Goal: Task Accomplishment & Management: Complete application form

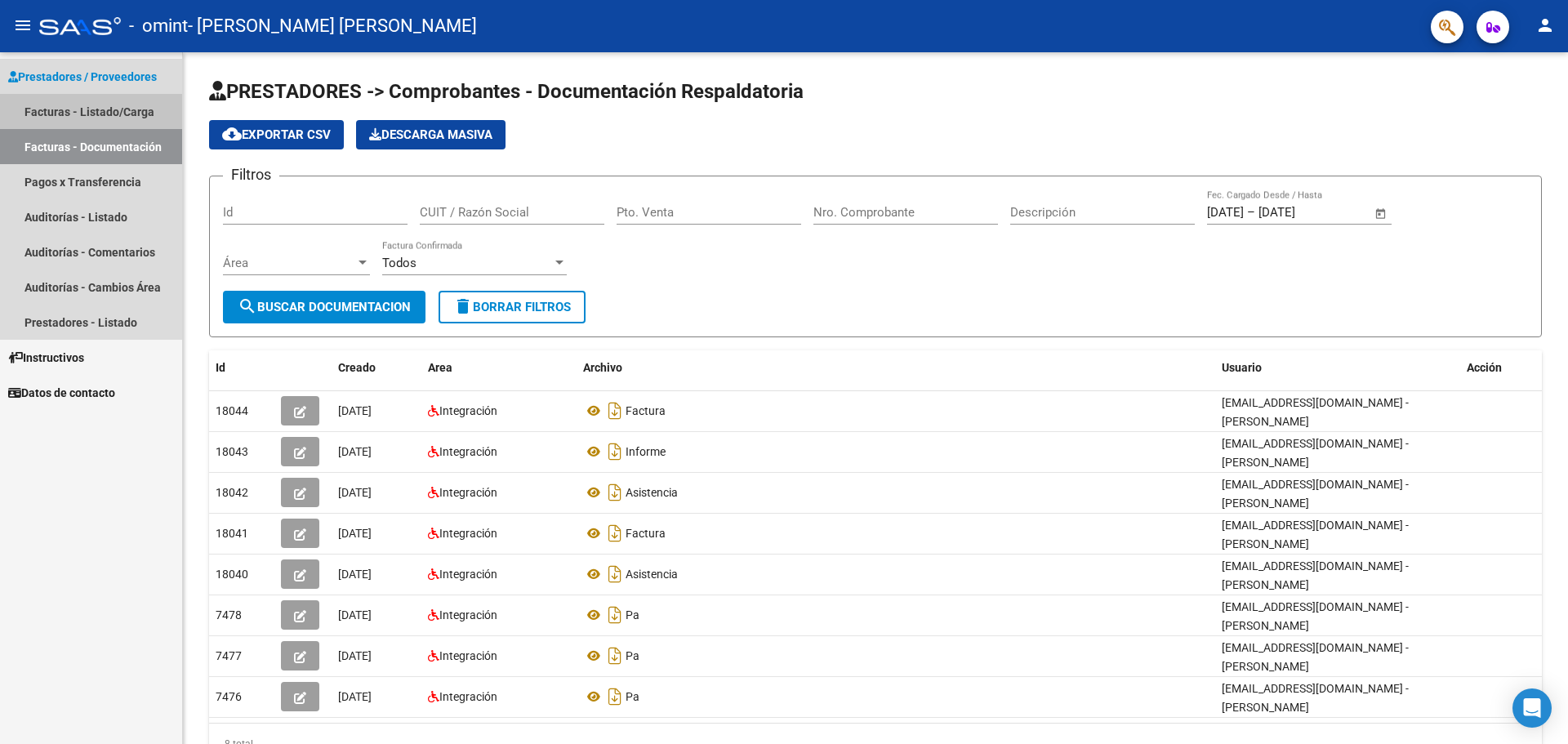
click at [103, 107] on link "Facturas - Listado/Carga" at bounding box center [91, 111] width 182 height 35
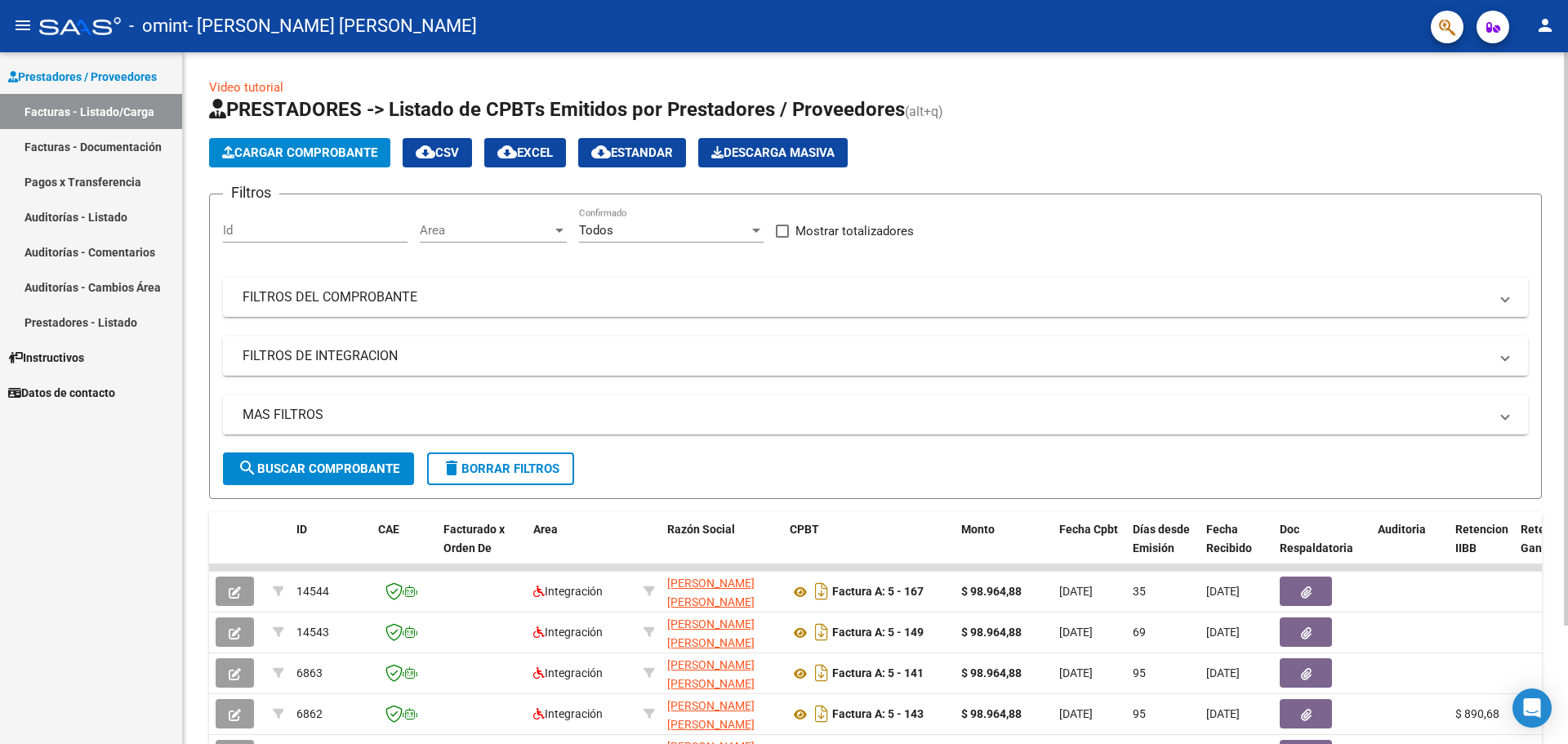
click at [323, 156] on span "Cargar Comprobante" at bounding box center [300, 152] width 155 height 15
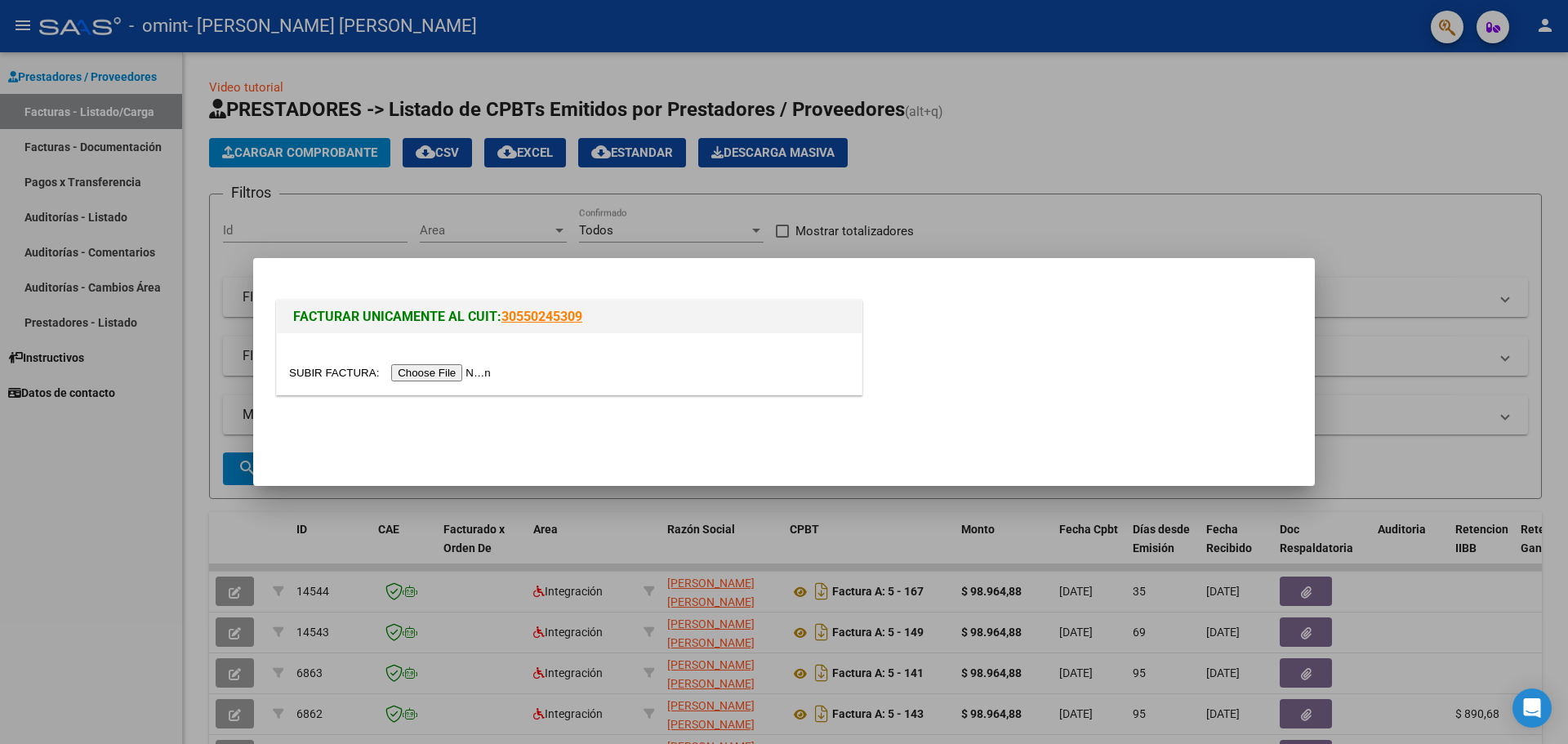
click at [437, 373] on input "file" at bounding box center [393, 373] width 207 height 17
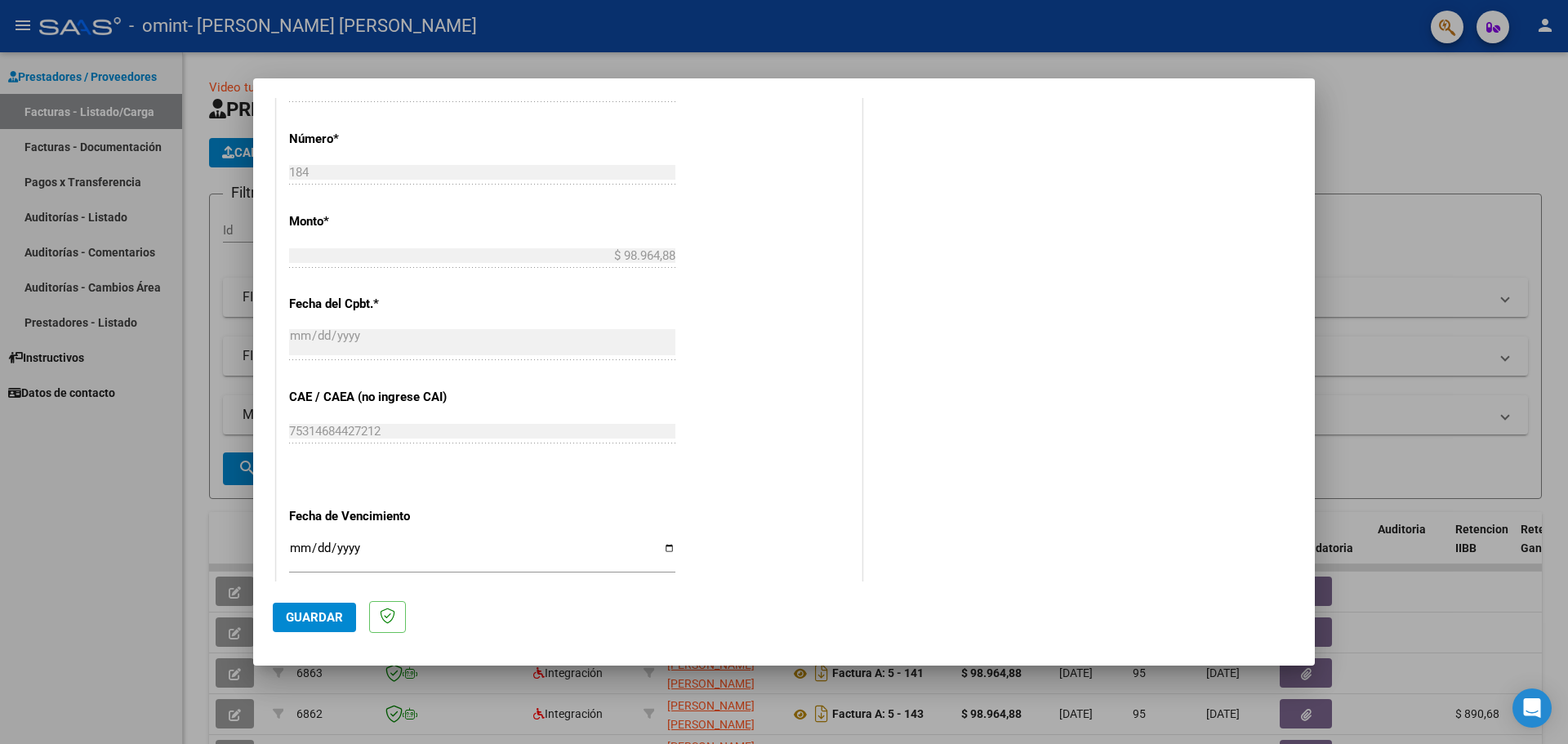
scroll to position [924, 0]
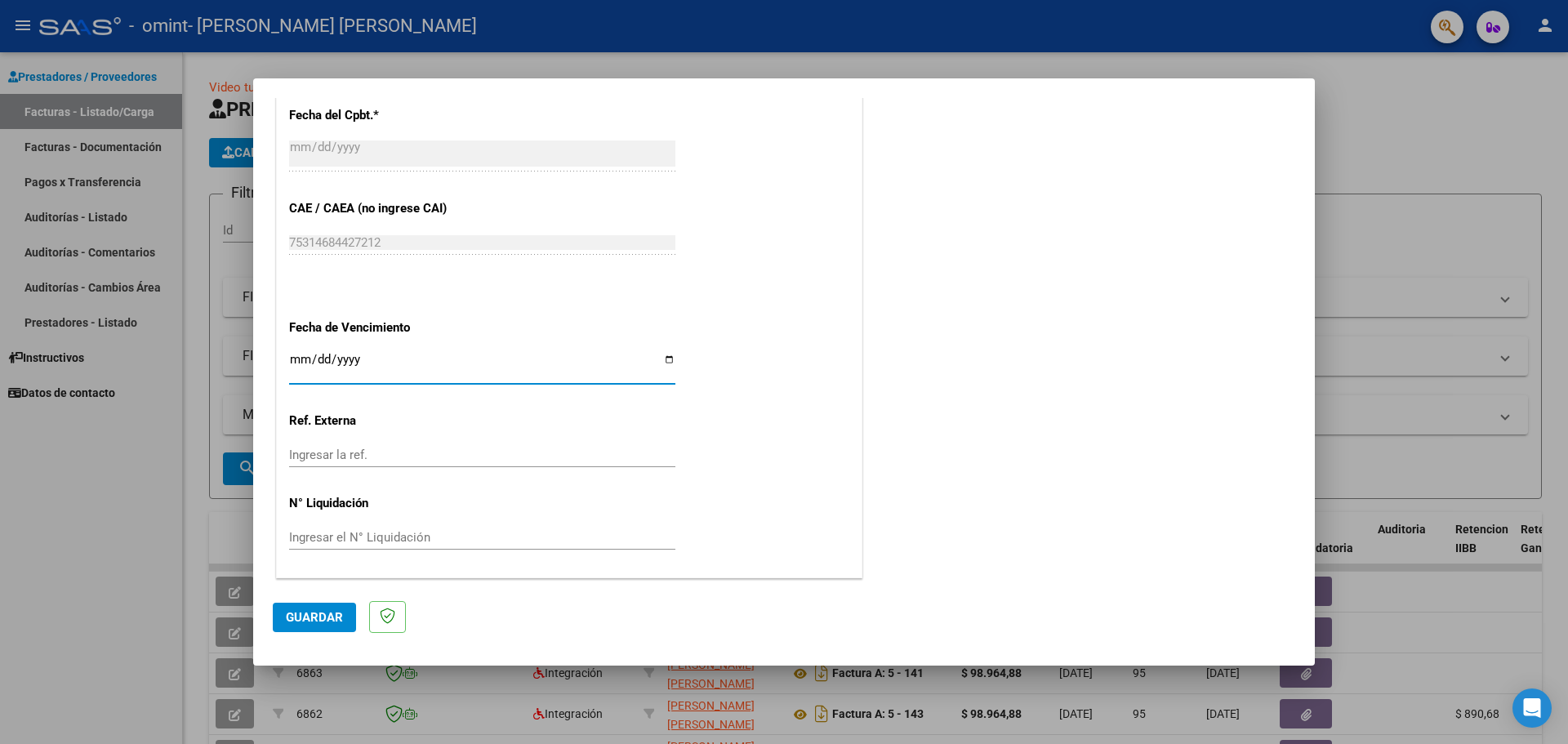
click at [663, 357] on input "Ingresar la fecha" at bounding box center [482, 366] width 386 height 26
type input "[DATE]"
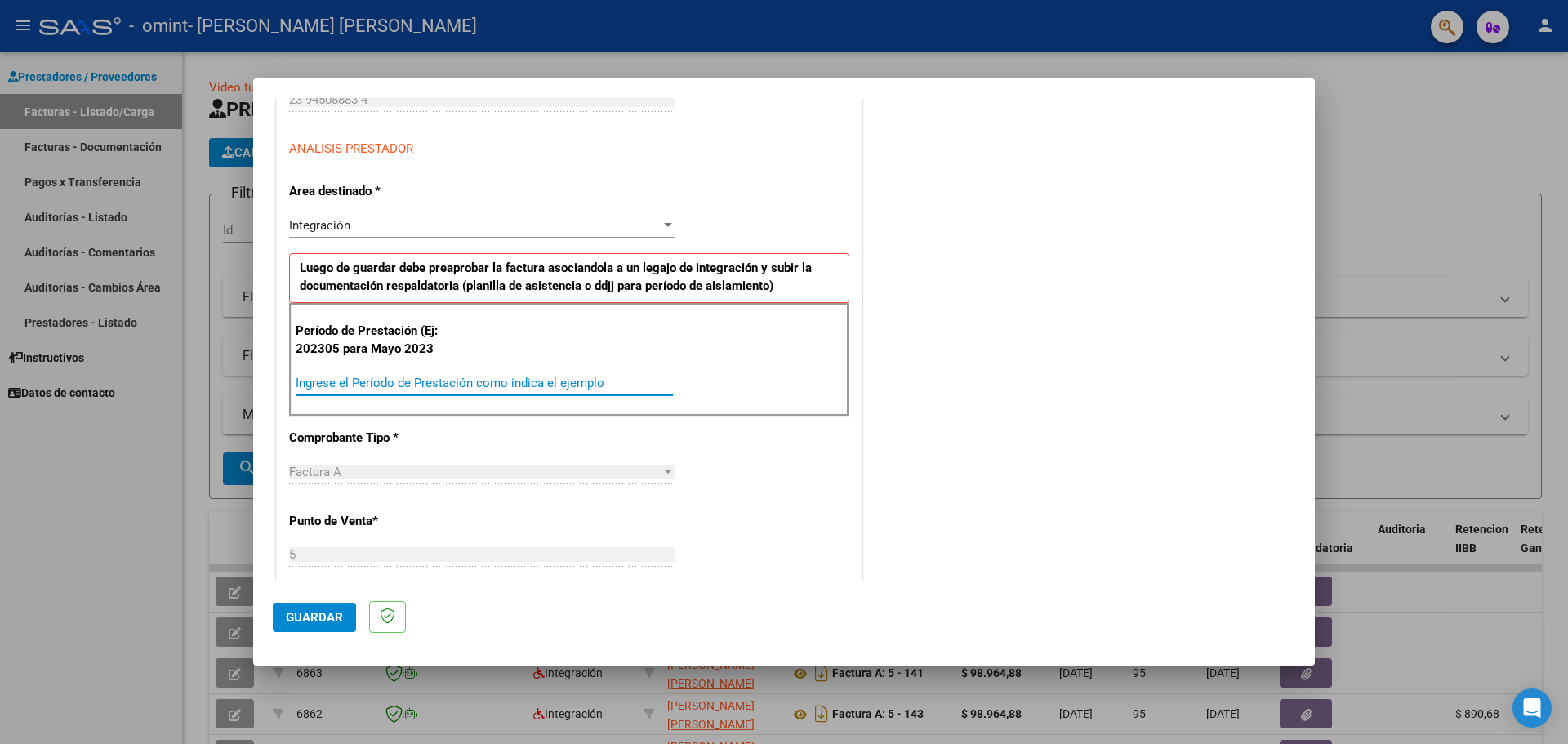
click at [357, 380] on input "Ingrese el Período de Prestación como indica el ejemplo" at bounding box center [485, 382] width 377 height 15
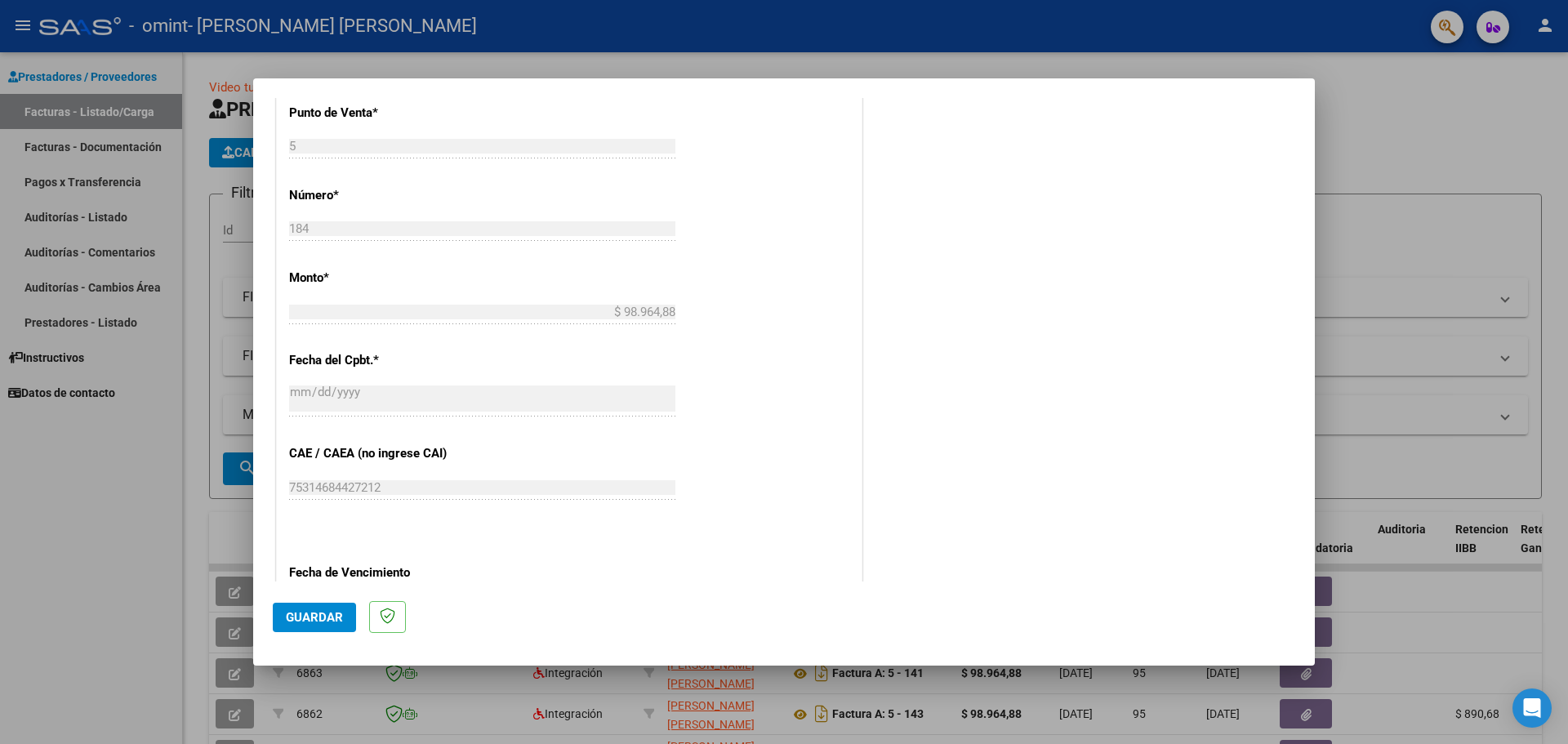
scroll to position [842, 0]
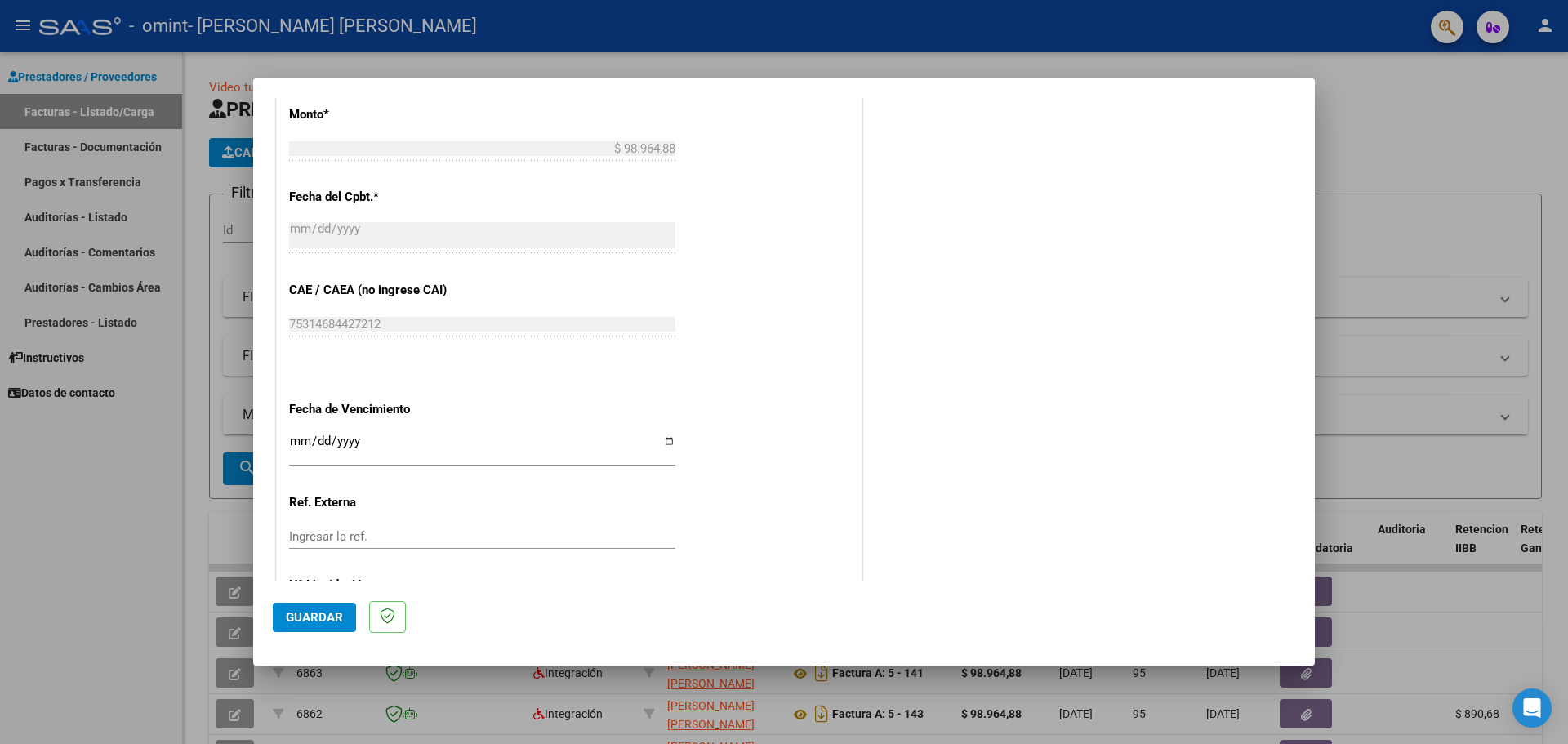
type input "202507"
click at [663, 439] on input "[DATE]" at bounding box center [482, 447] width 386 height 26
type input "[DATE]"
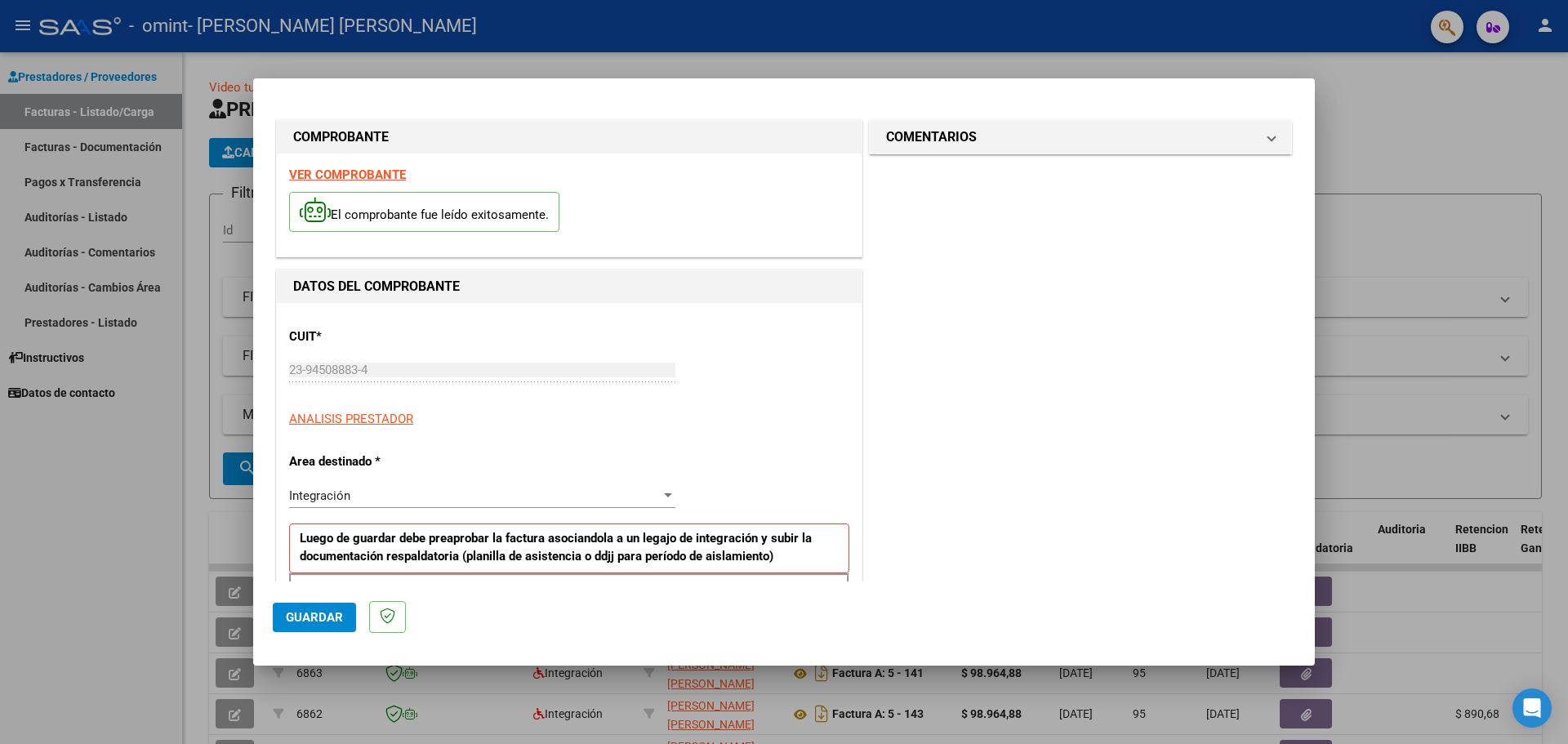
scroll to position [81, 0]
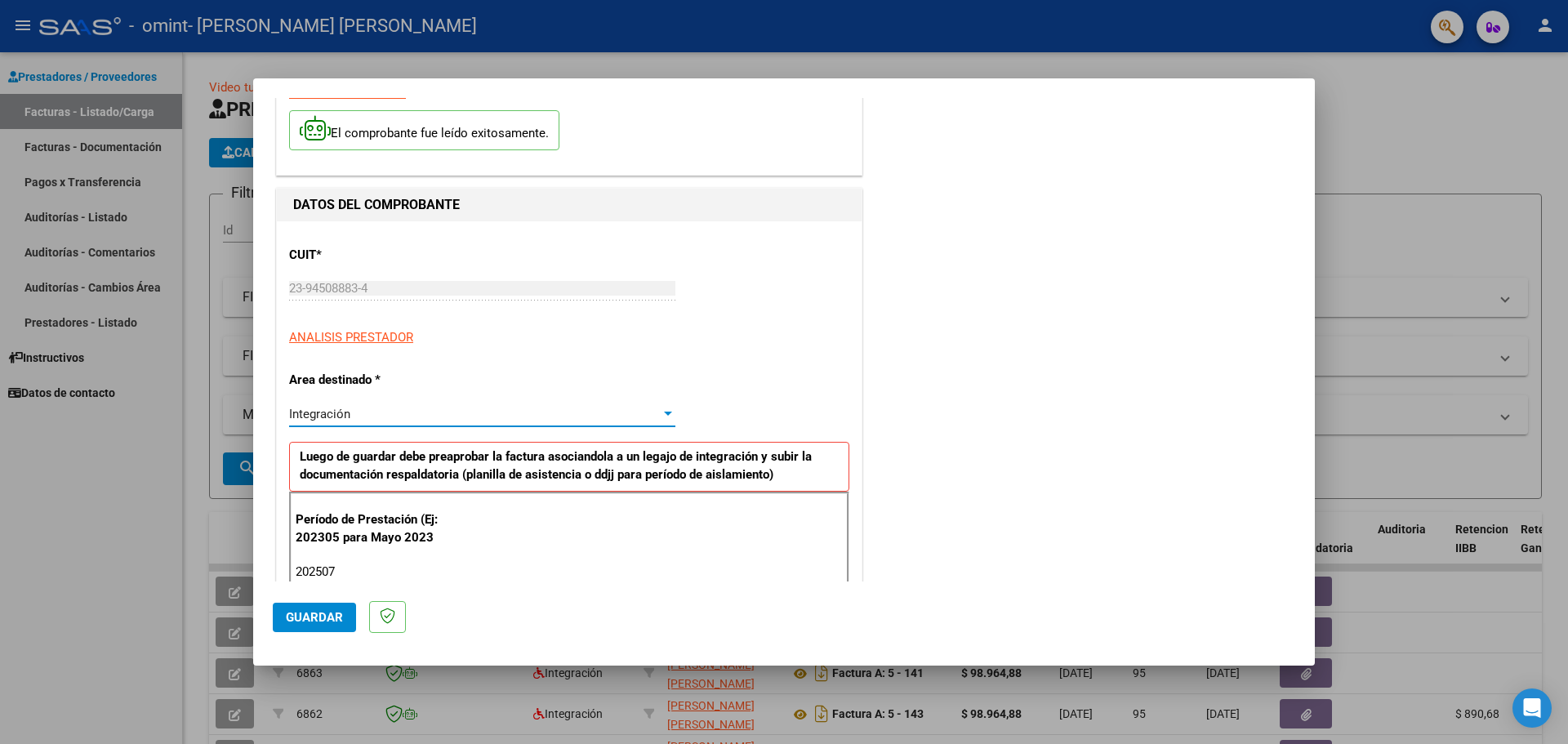
click at [468, 414] on div "Integración" at bounding box center [475, 413] width 371 height 15
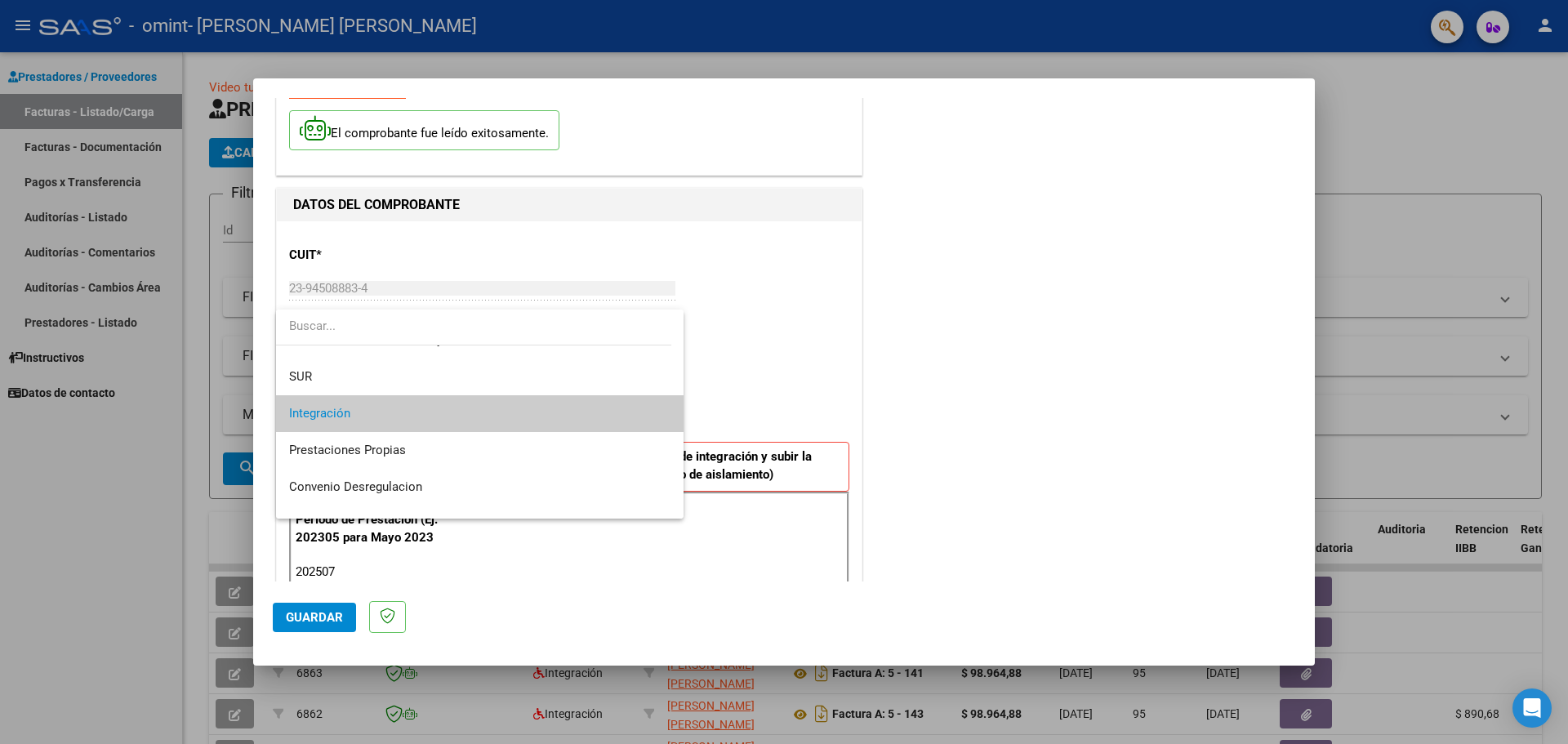
scroll to position [122, 0]
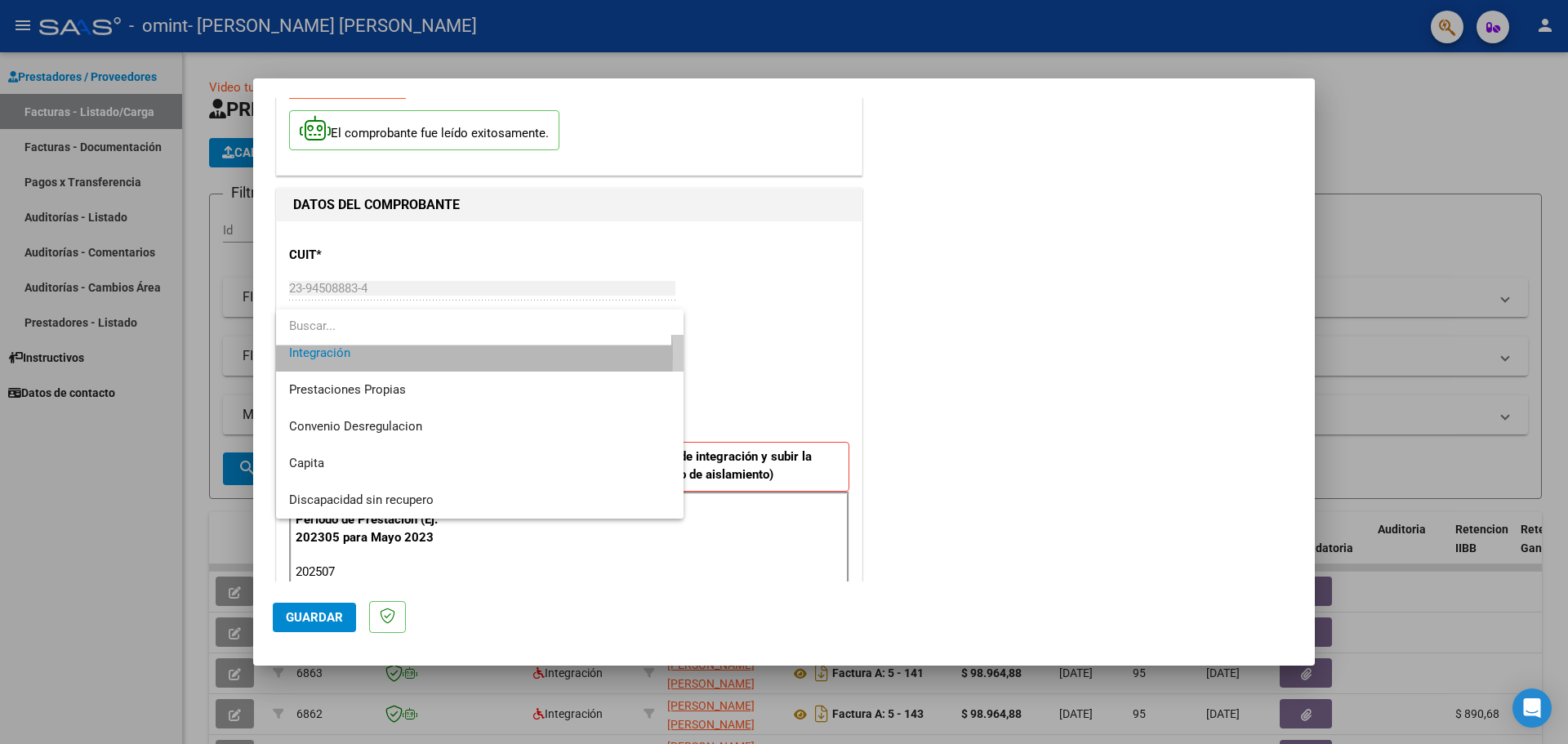
click at [437, 355] on span "Integración" at bounding box center [480, 353] width 381 height 37
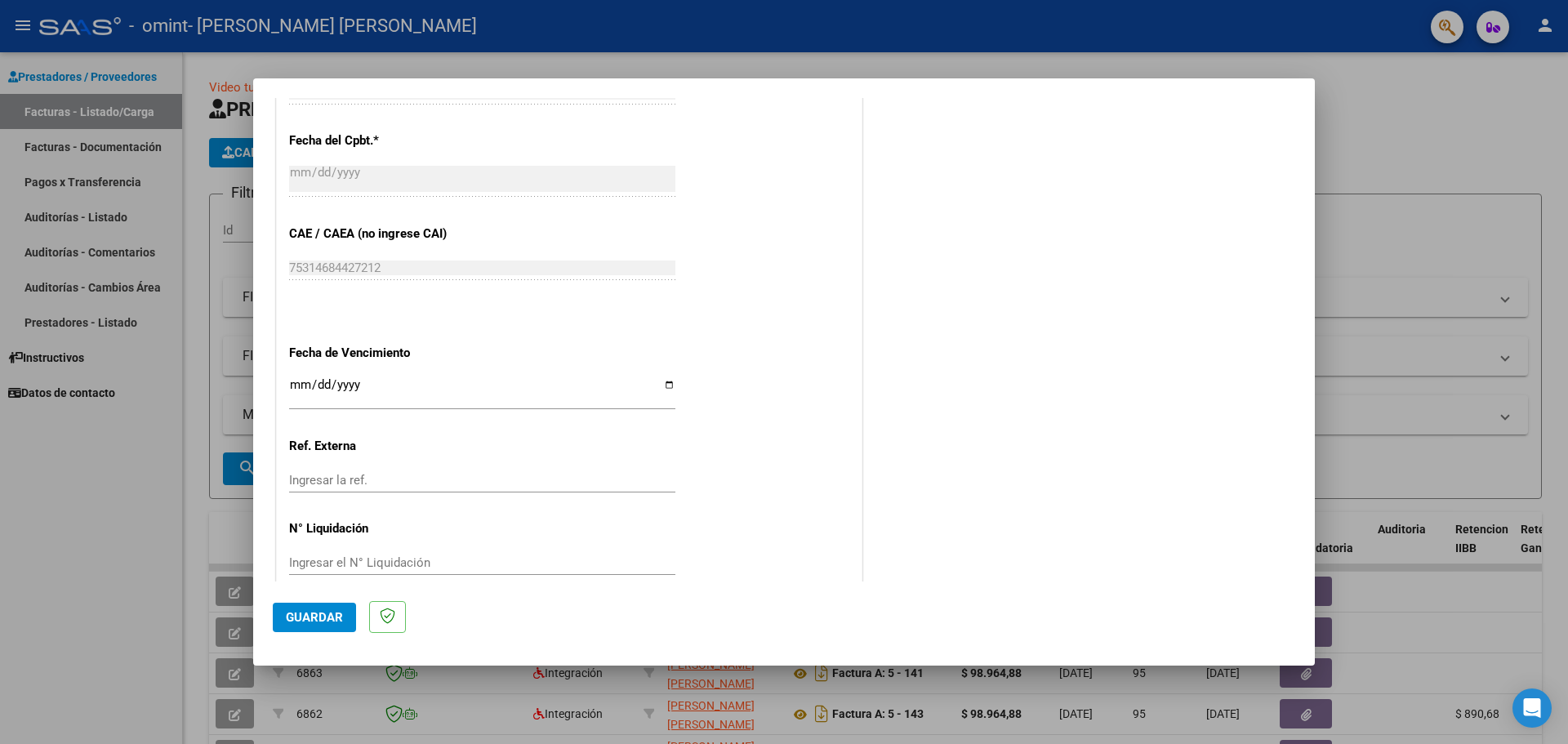
scroll to position [924, 0]
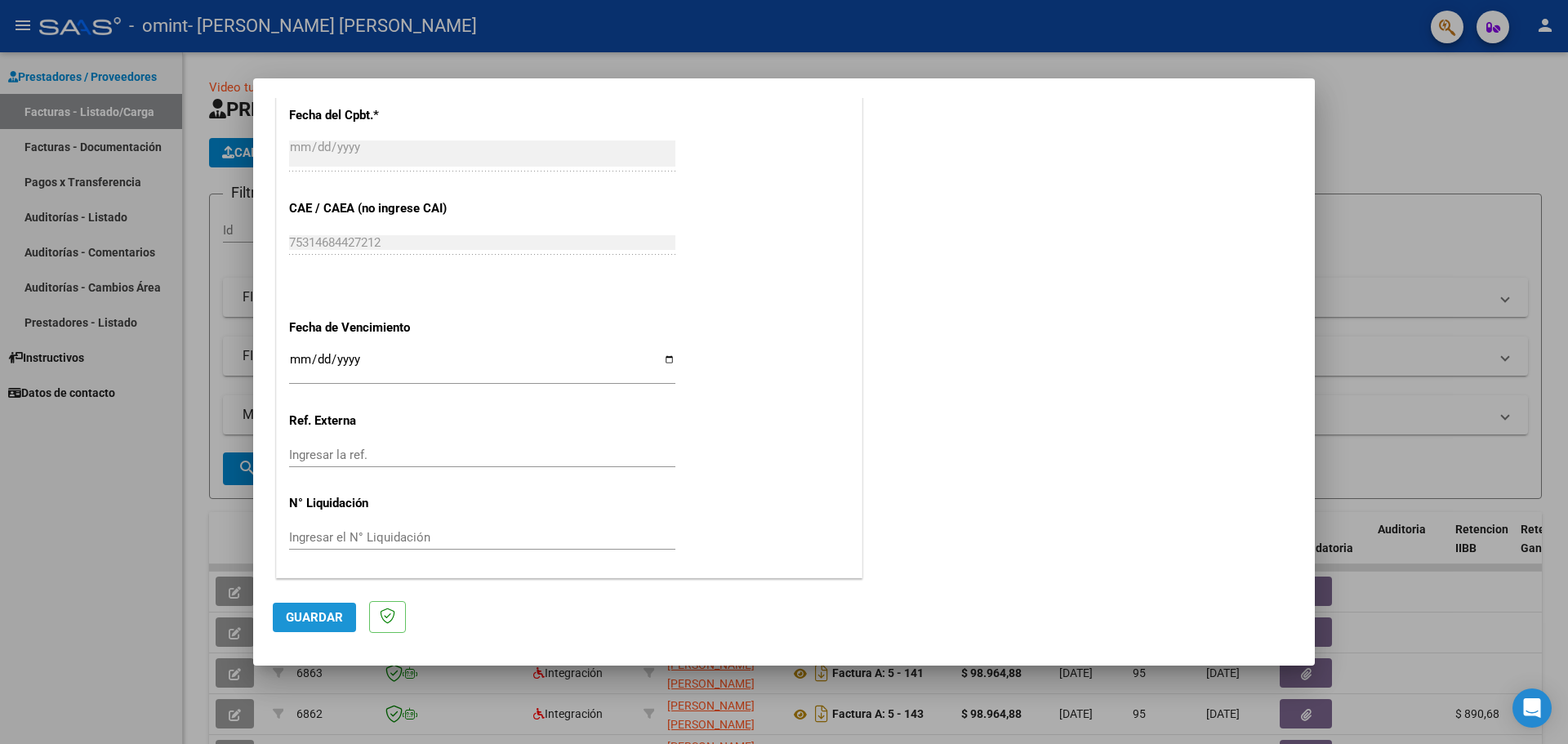
click at [303, 617] on span "Guardar" at bounding box center [313, 617] width 57 height 15
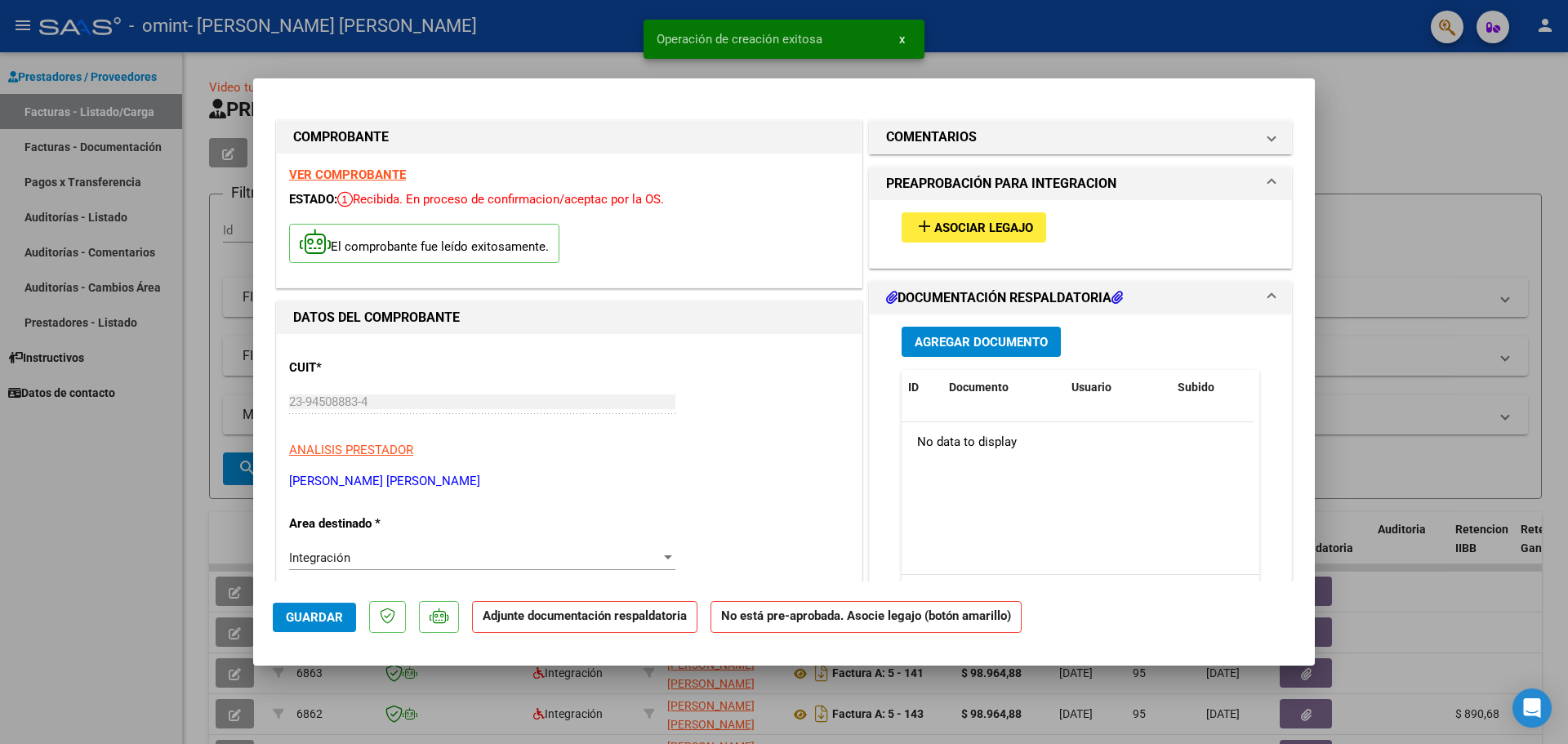
click at [976, 232] on span "Asociar Legajo" at bounding box center [984, 227] width 99 height 15
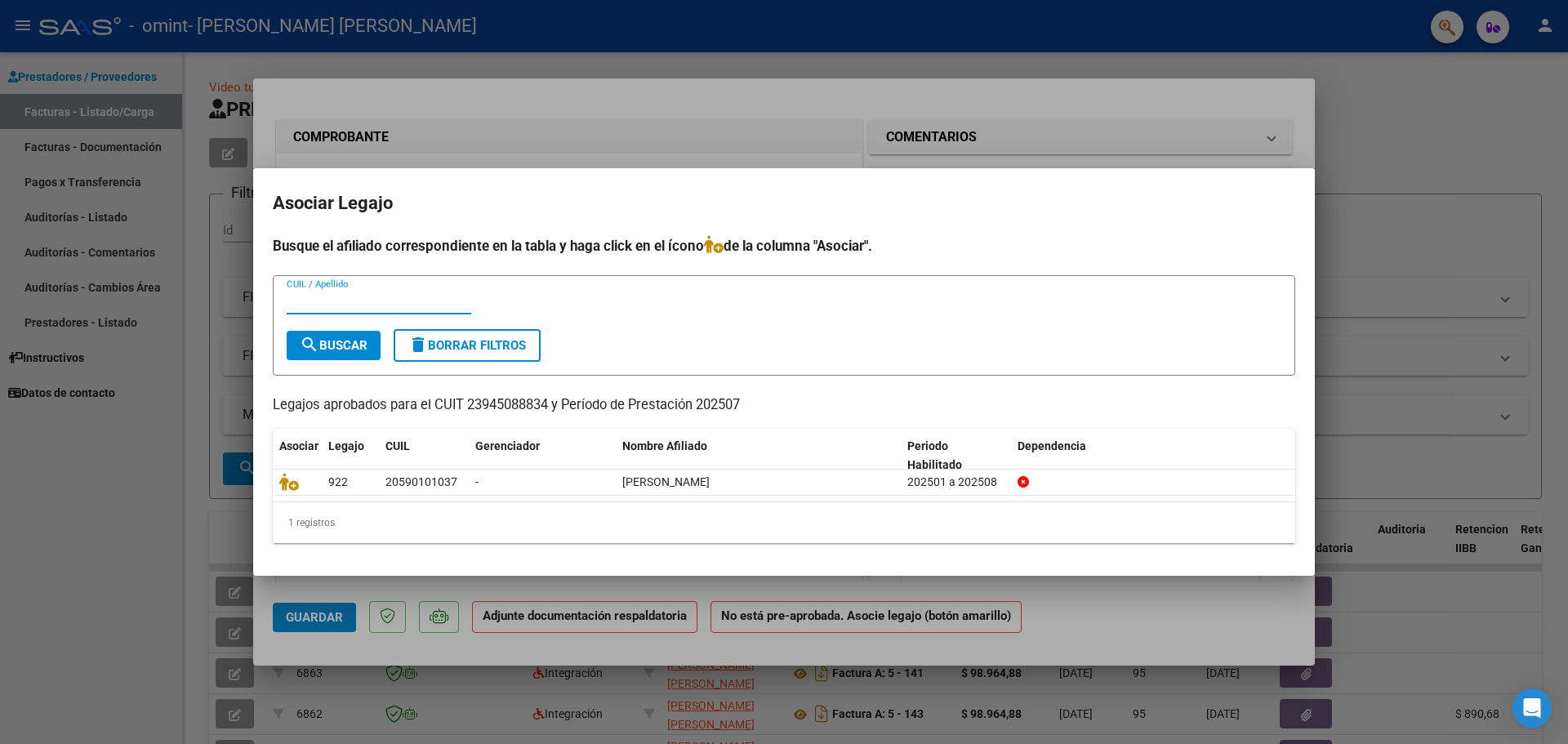
click at [340, 340] on span "search Buscar" at bounding box center [334, 344] width 68 height 15
click at [314, 304] on input "CUIL / Apellido" at bounding box center [378, 301] width 185 height 15
type input "[PERSON_NAME]"
click at [331, 346] on span "search Buscar" at bounding box center [334, 344] width 68 height 15
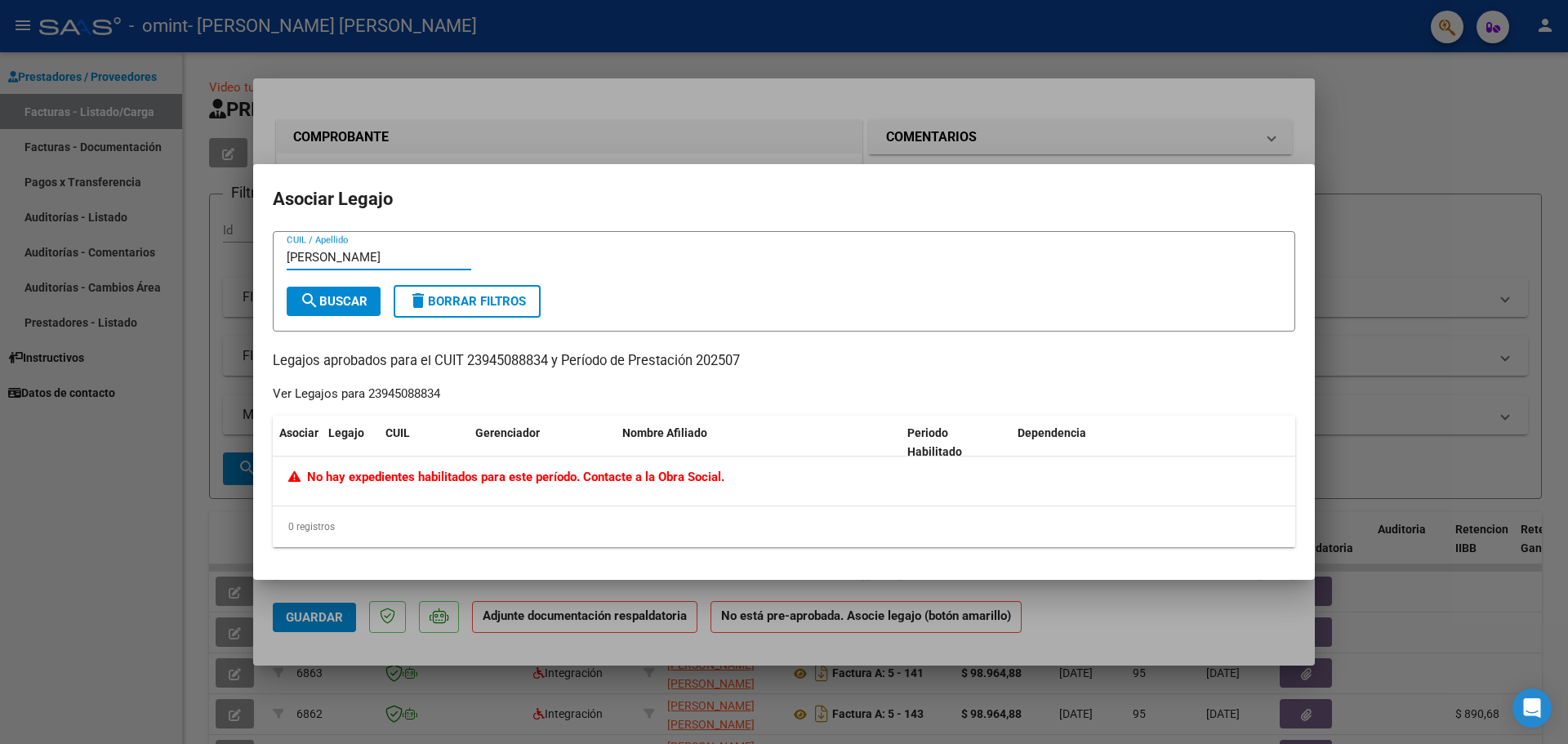
drag, startPoint x: 363, startPoint y: 256, endPoint x: 268, endPoint y: 266, distance: 95.5
click at [268, 266] on mat-dialog-content "[PERSON_NAME] CUIL / Apellido search Buscar delete Borrar Filtros Legajos aprob…" at bounding box center [784, 396] width 1061 height 330
type input "[PERSON_NAME]"
click at [322, 291] on button "search Buscar" at bounding box center [333, 301] width 94 height 29
click at [439, 307] on span "delete Borrar Filtros" at bounding box center [467, 301] width 118 height 15
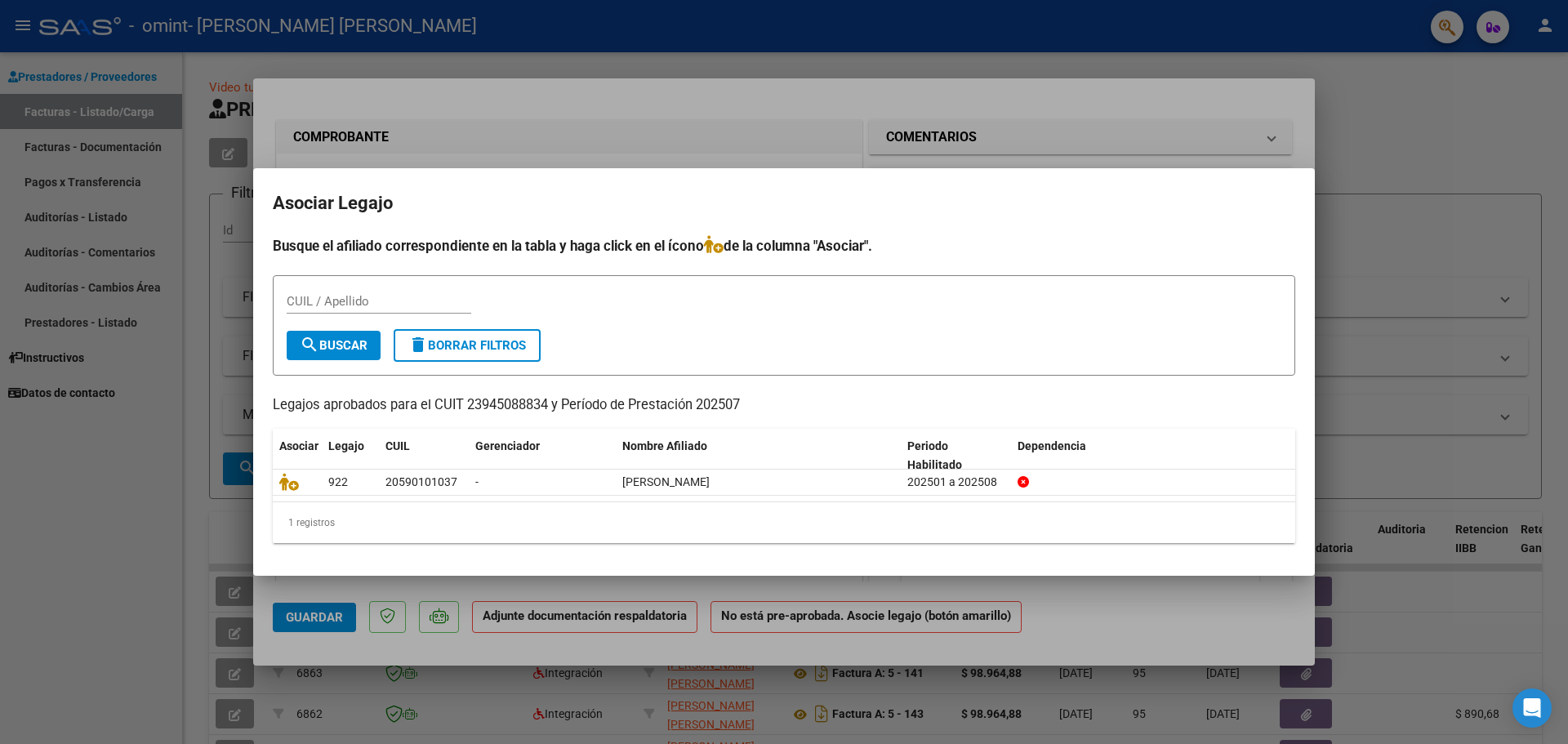
click at [1070, 156] on div at bounding box center [784, 372] width 1568 height 744
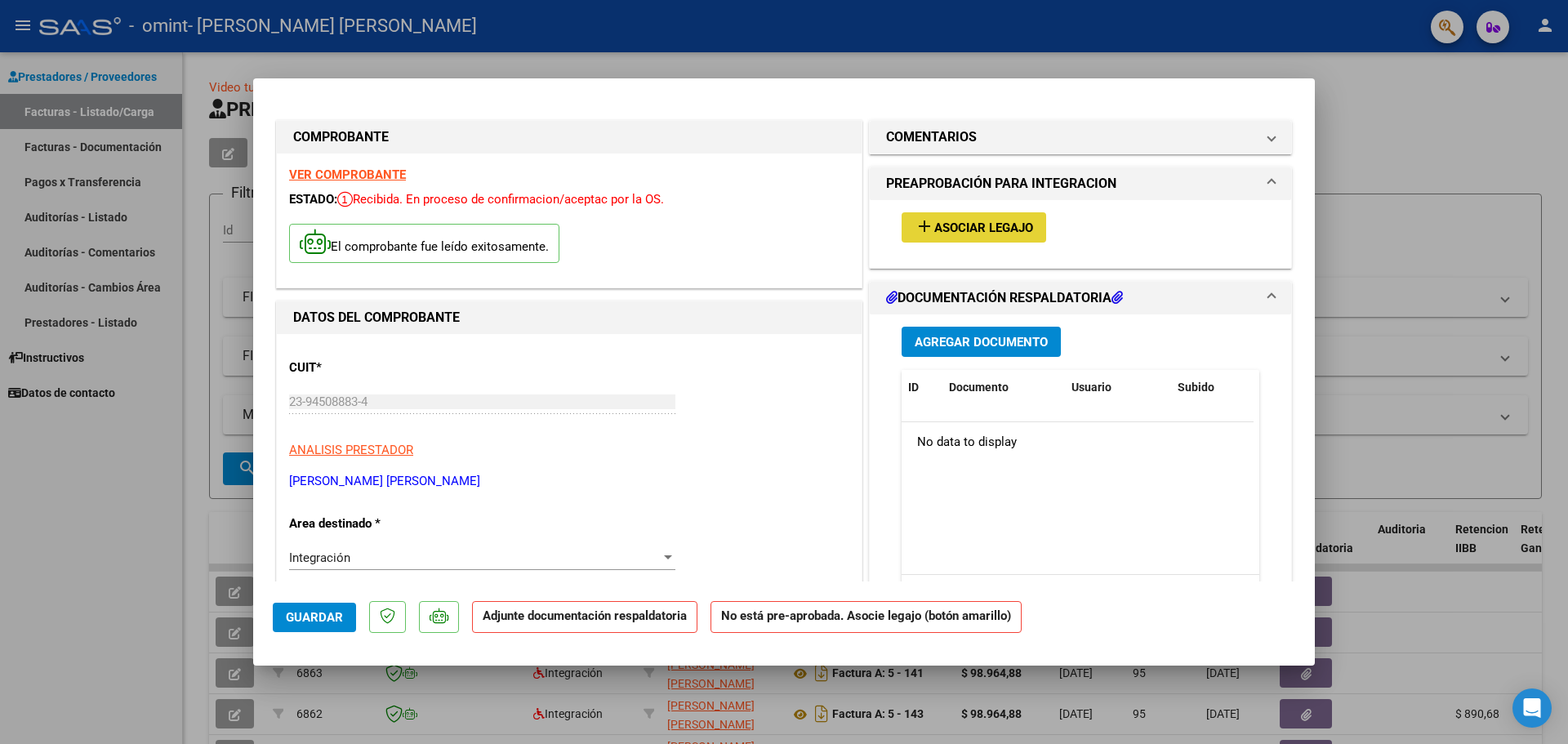
click at [978, 218] on button "add Asociar Legajo" at bounding box center [973, 226] width 144 height 30
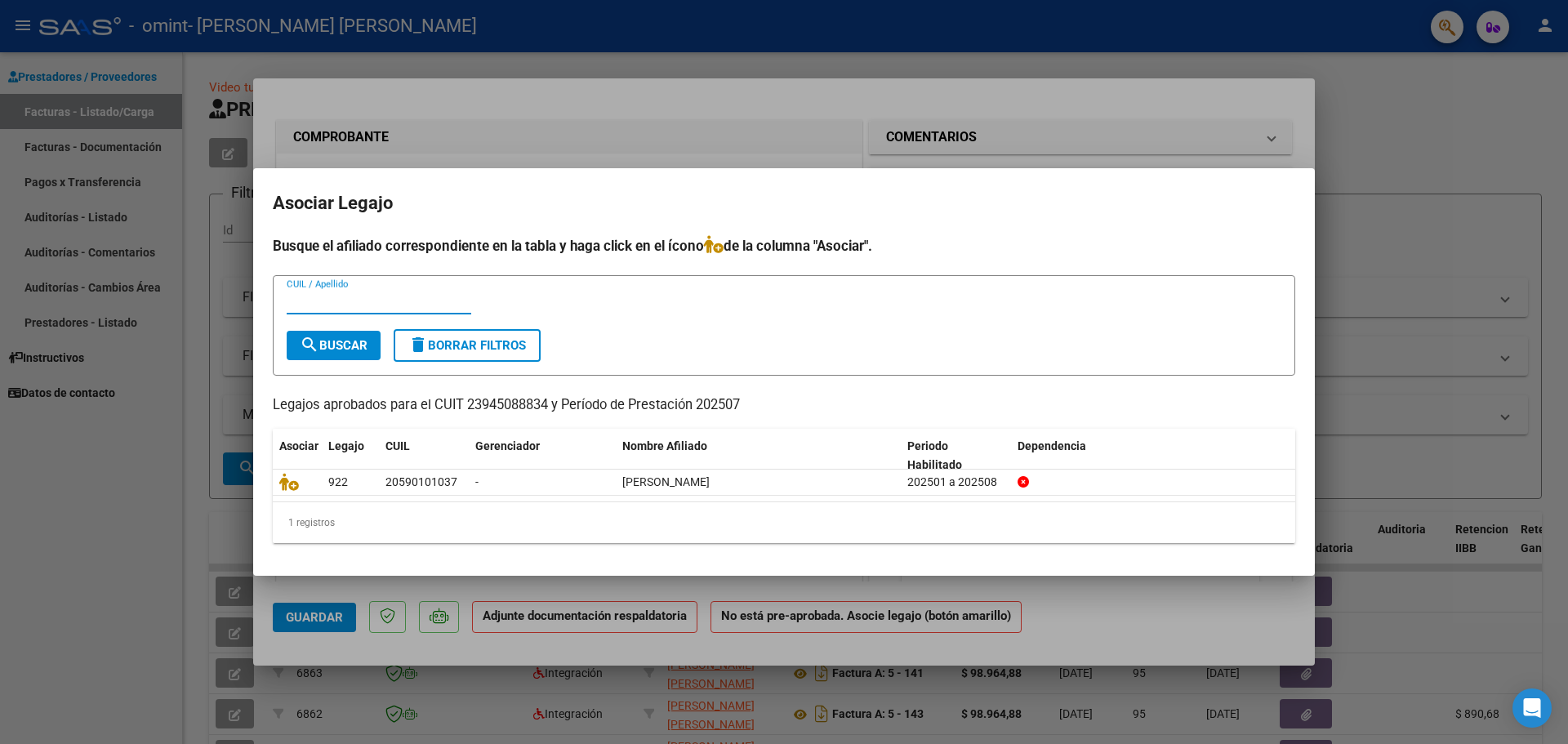
click at [333, 521] on div "1 registros" at bounding box center [784, 522] width 1022 height 41
click at [1128, 139] on div at bounding box center [784, 372] width 1568 height 744
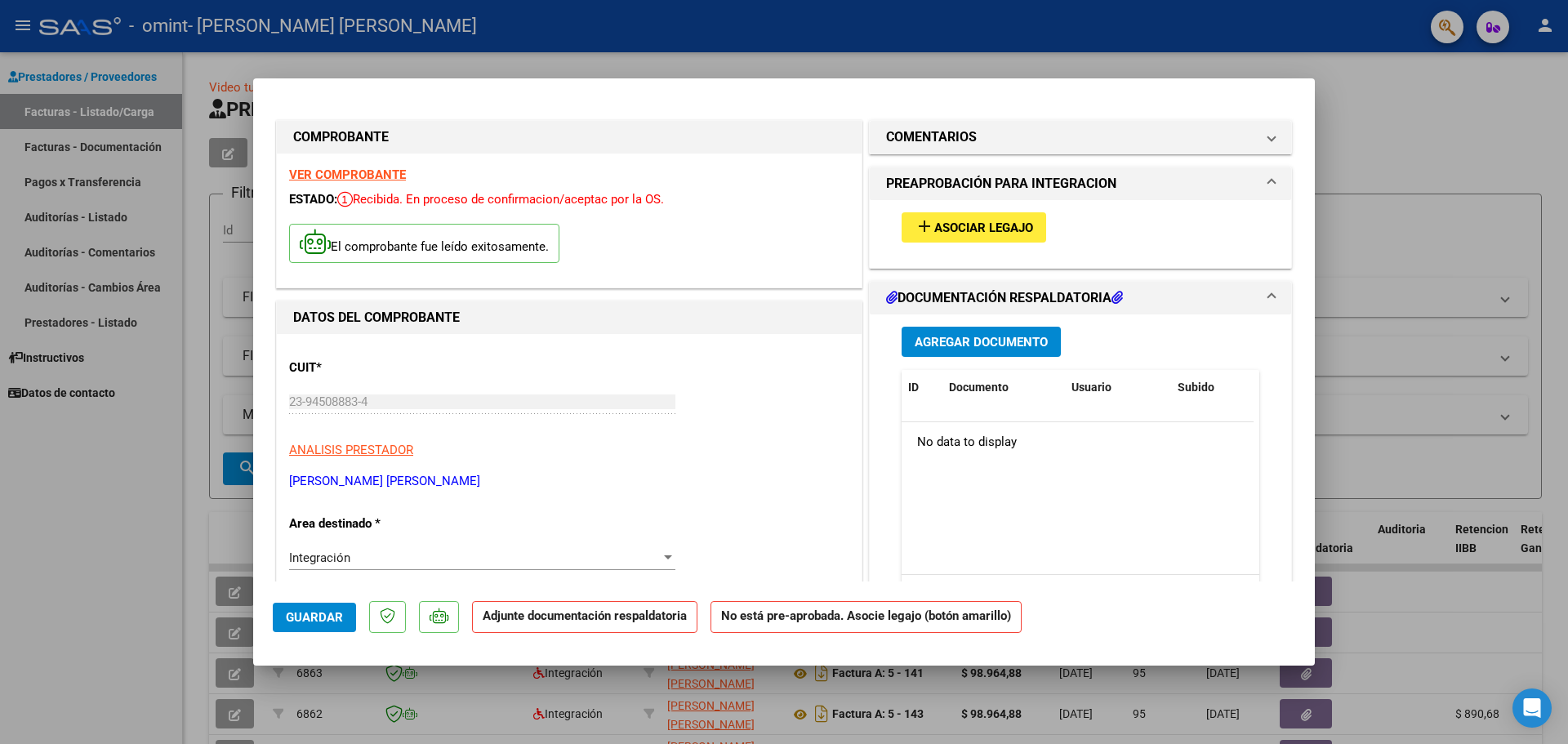
click at [984, 226] on span "Asociar Legajo" at bounding box center [984, 227] width 99 height 15
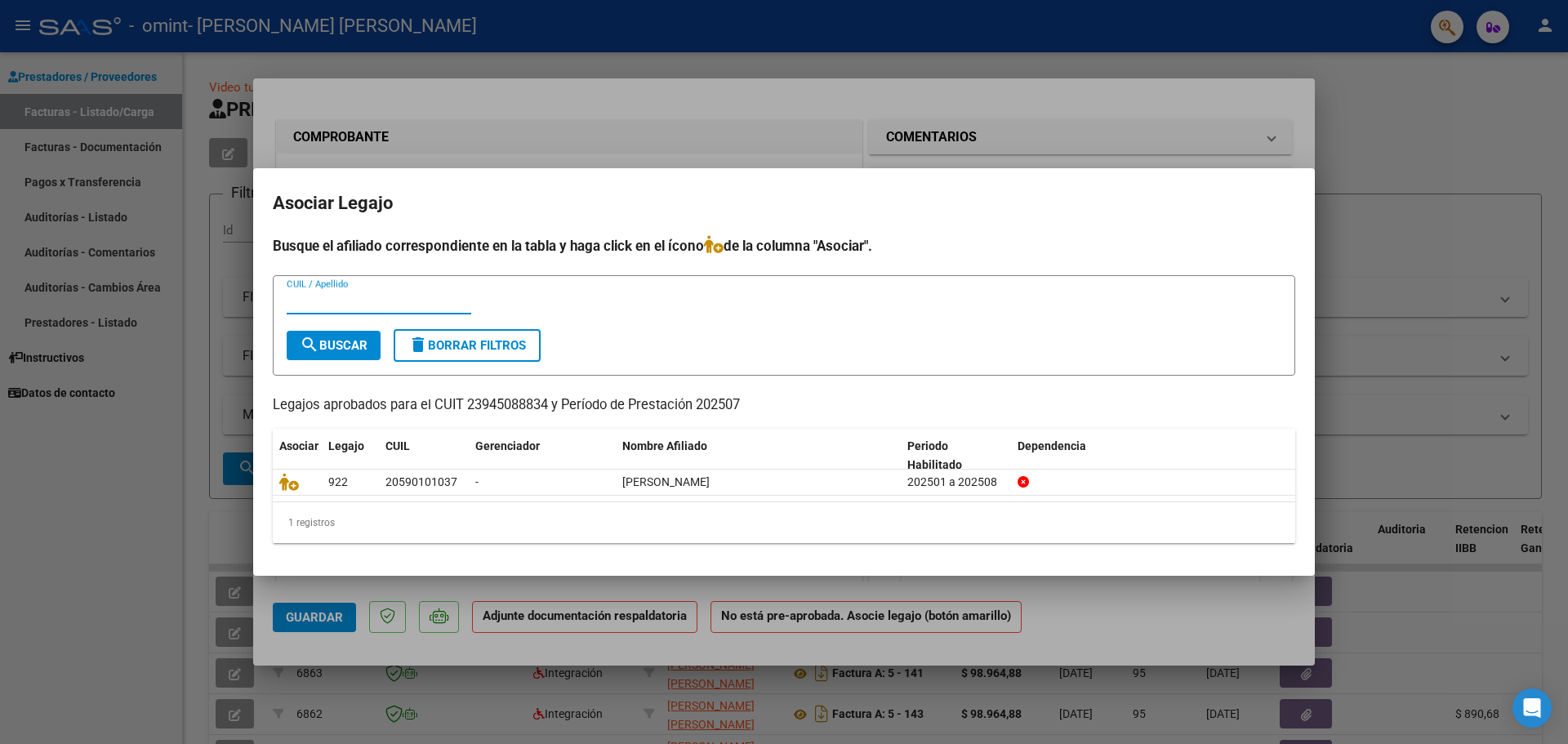
click at [328, 514] on div "1 registros" at bounding box center [784, 522] width 1022 height 41
click at [347, 312] on div "CUIL / Apellido" at bounding box center [378, 301] width 185 height 24
click at [345, 300] on input "CUIL / Apellido" at bounding box center [378, 301] width 185 height 15
type input "[PERSON_NAME]"
click at [335, 345] on span "search Buscar" at bounding box center [334, 344] width 68 height 15
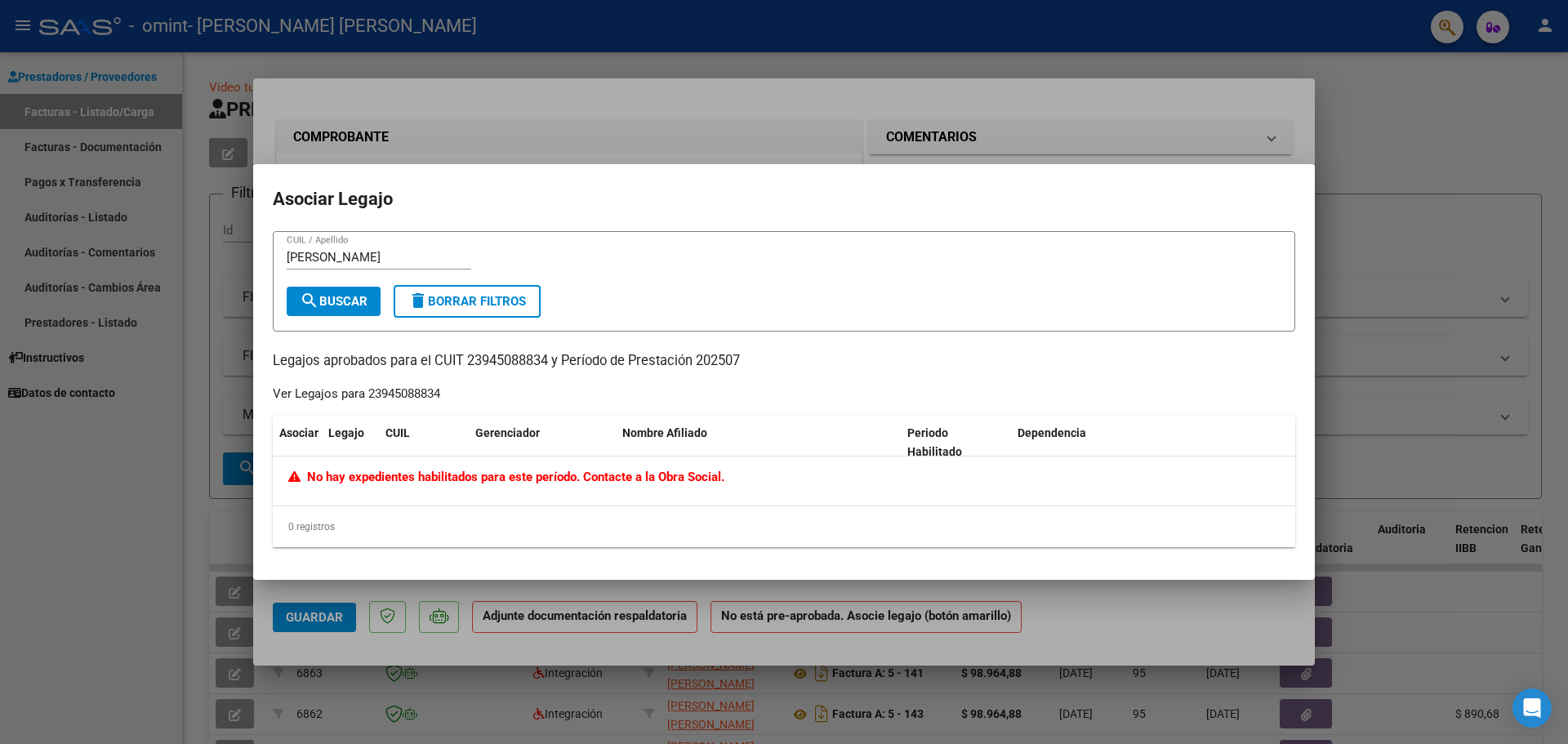
click at [1271, 180] on mat-dialog-container "Asociar Legajo [PERSON_NAME] CUIL / Apellido search Buscar delete Borrar Filtro…" at bounding box center [784, 372] width 1061 height 417
click at [591, 61] on div at bounding box center [784, 372] width 1568 height 744
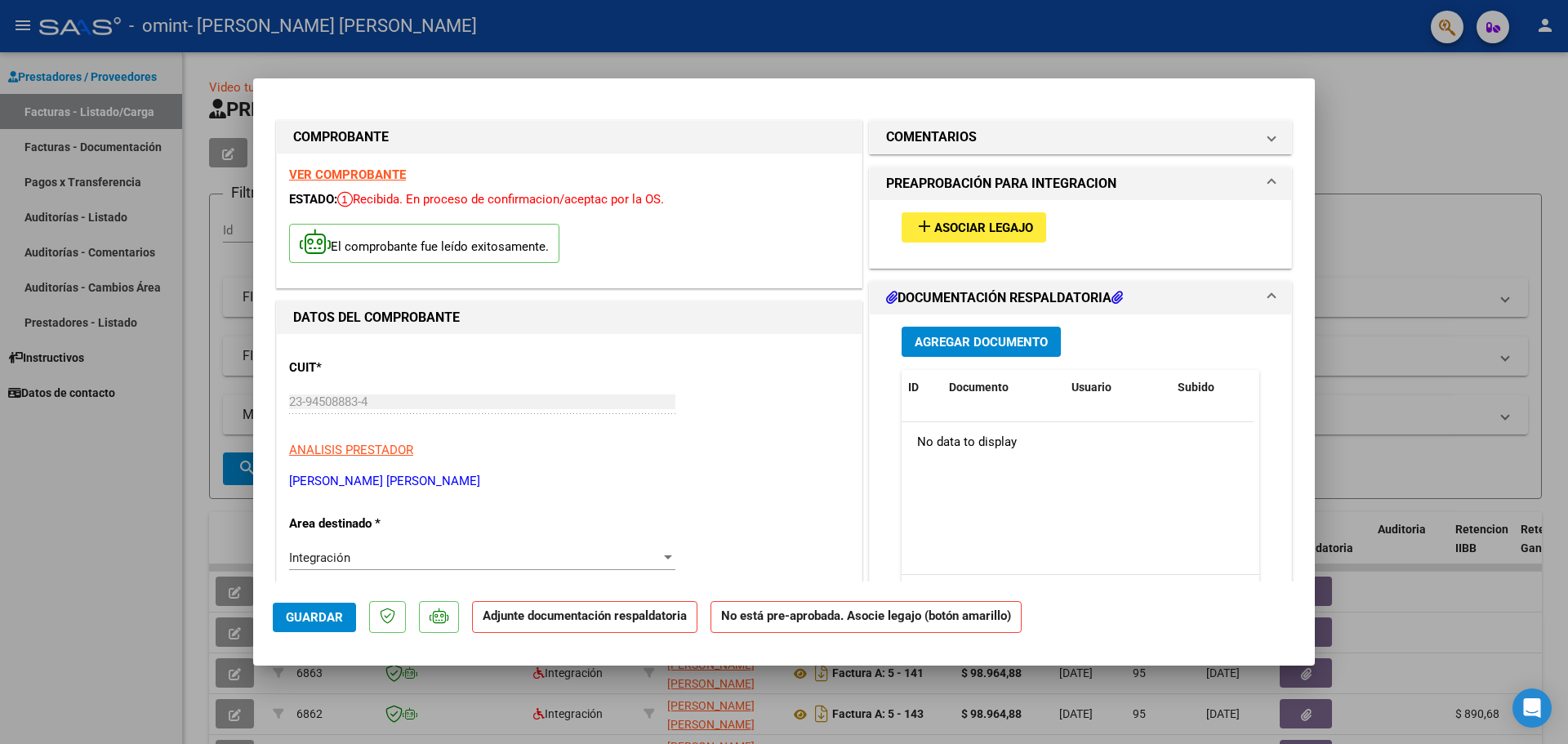
type input "$ 0,00"
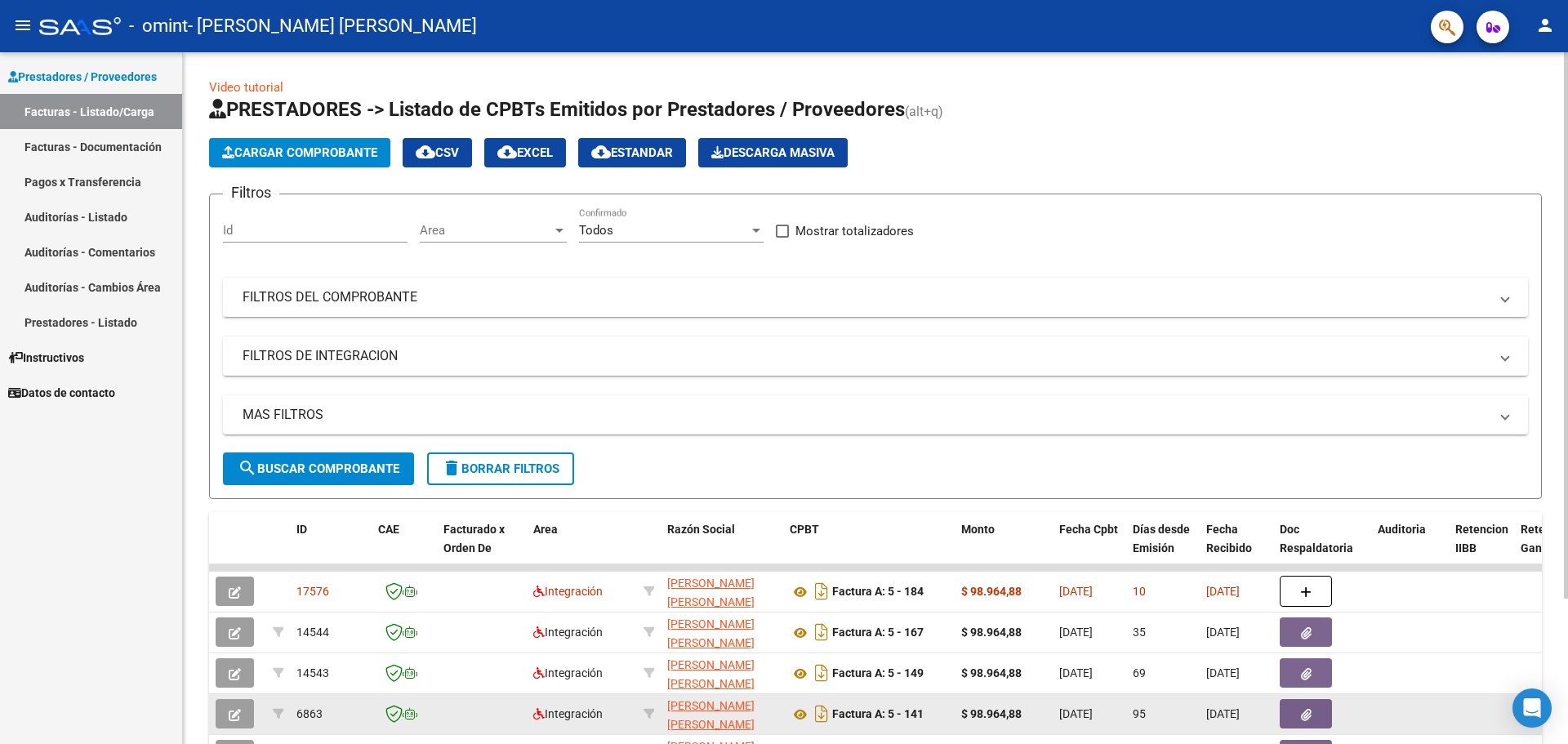
scroll to position [164, 0]
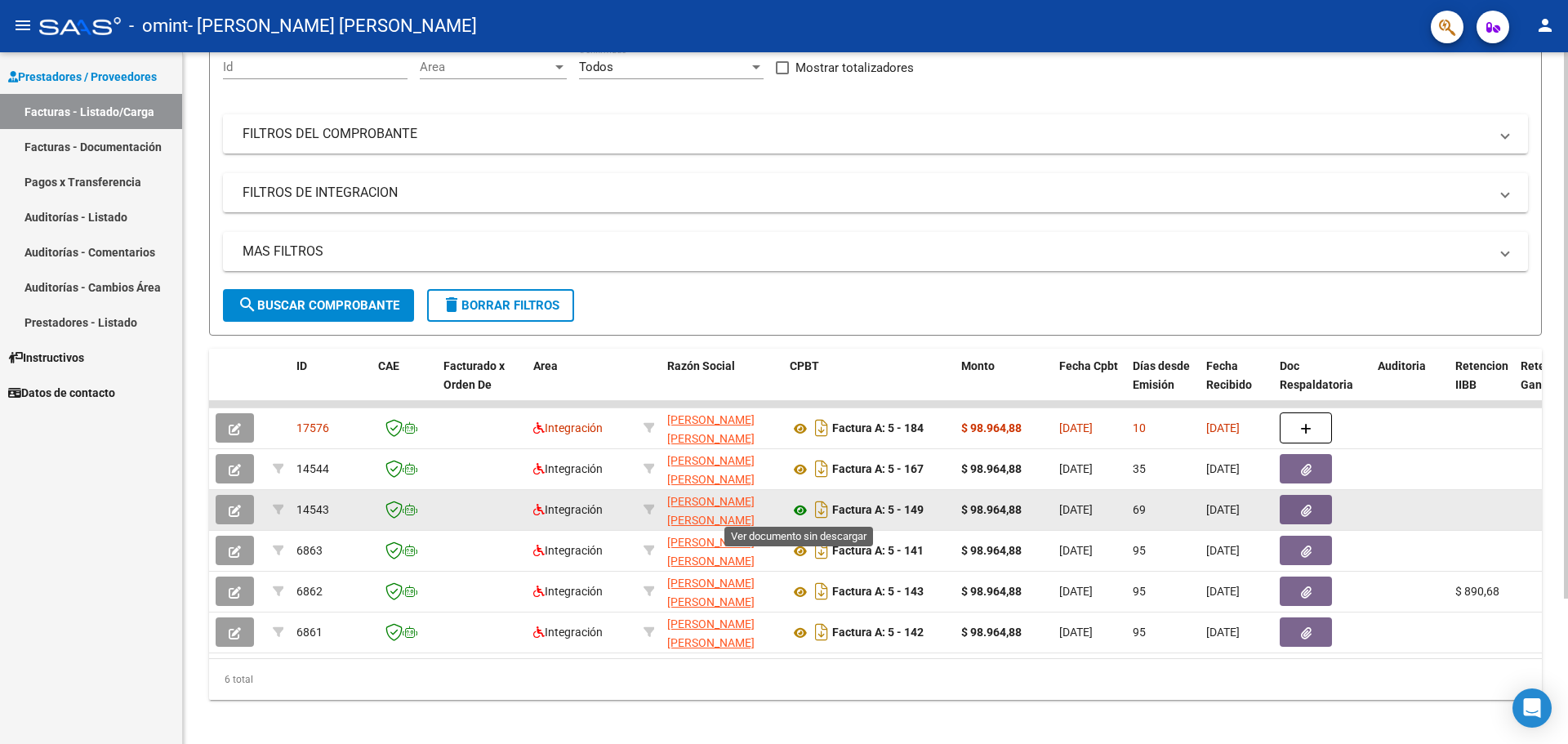
click at [801, 511] on icon at bounding box center [800, 510] width 21 height 19
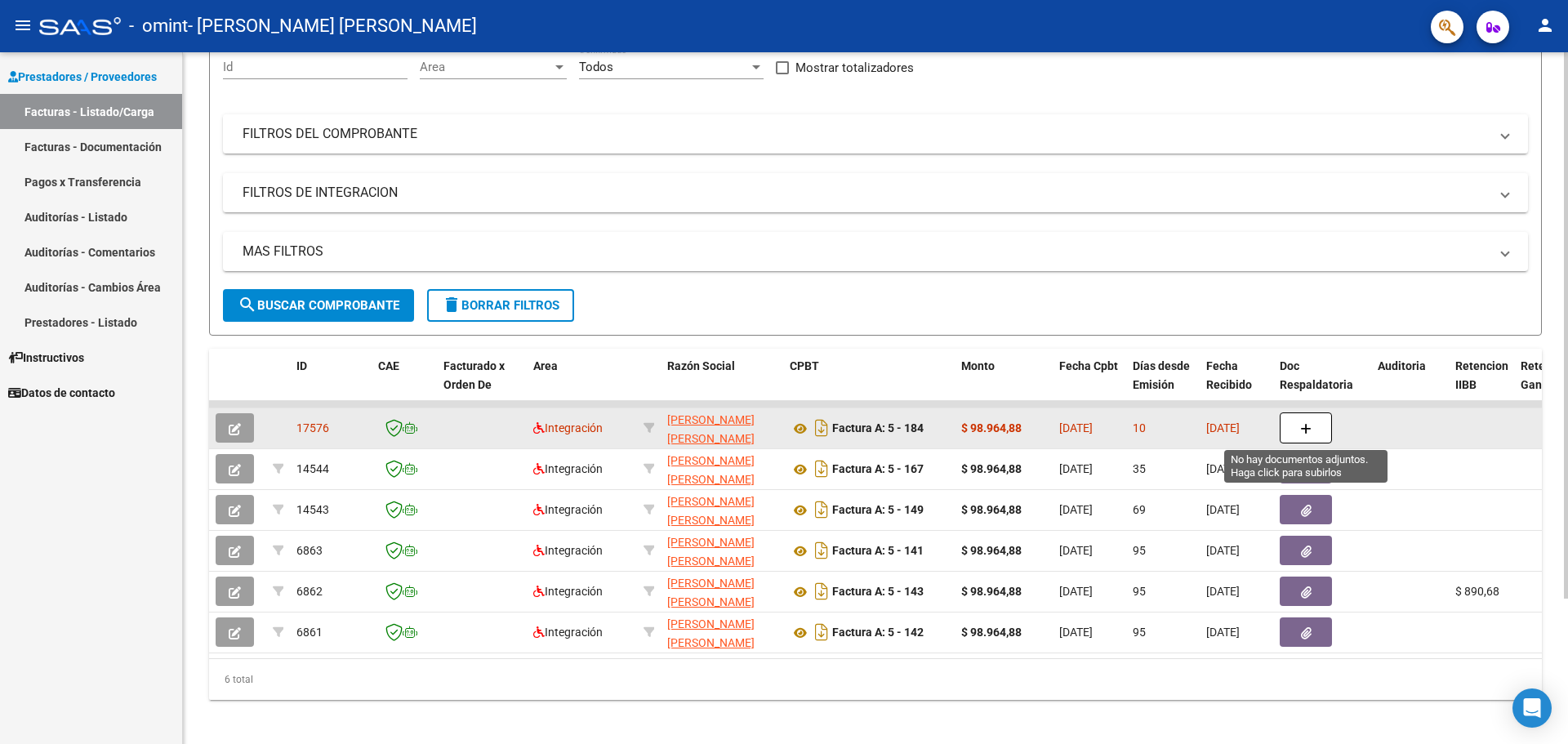
click at [1311, 423] on icon "button" at bounding box center [1306, 429] width 12 height 13
click at [903, 432] on strong "Factura A: 5 - 184" at bounding box center [877, 429] width 92 height 14
click at [236, 423] on icon "button" at bounding box center [234, 429] width 13 height 13
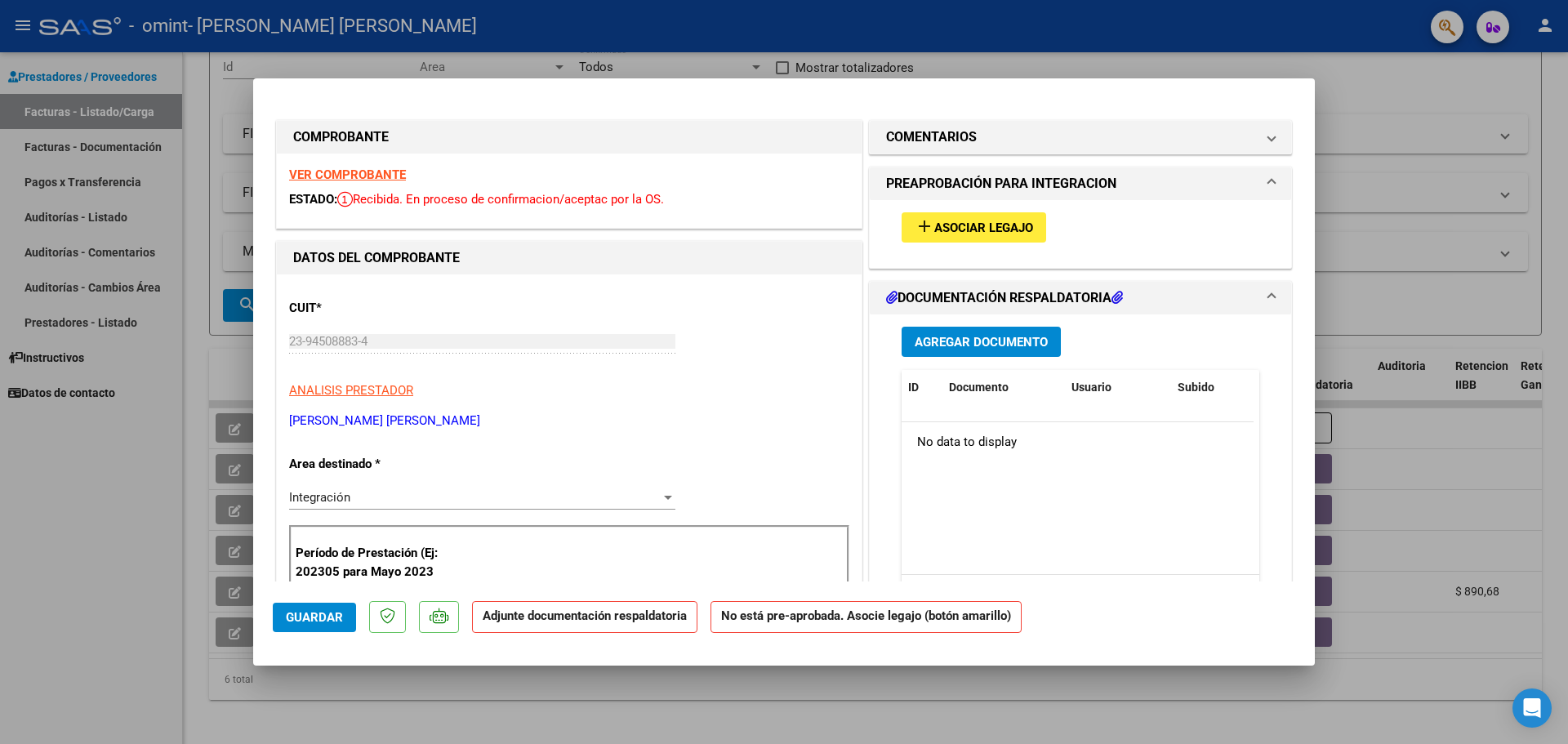
click at [937, 236] on button "add Asociar Legajo" at bounding box center [973, 226] width 144 height 30
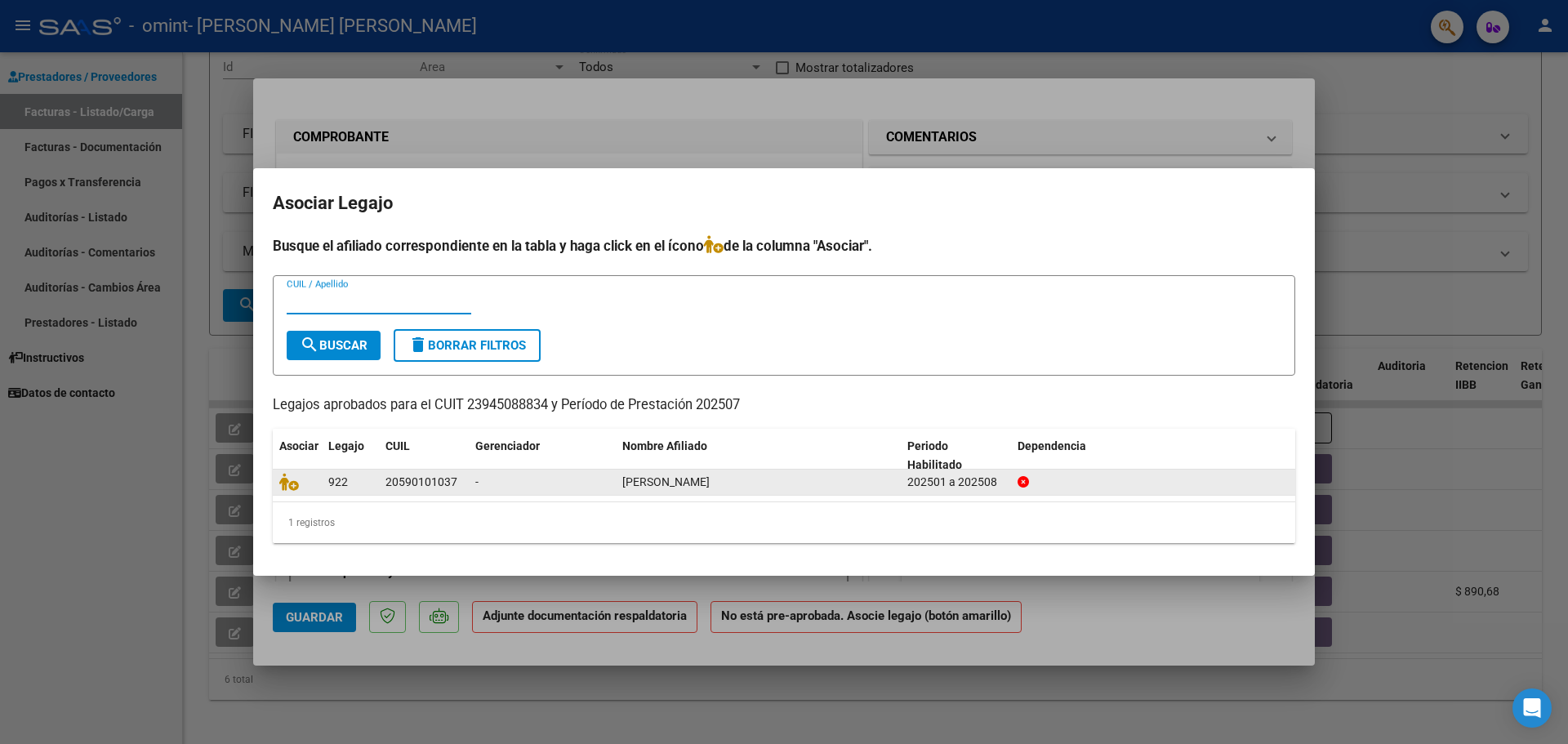
click at [652, 480] on span "[PERSON_NAME]" at bounding box center [666, 482] width 87 height 14
click at [285, 478] on icon at bounding box center [289, 482] width 19 height 18
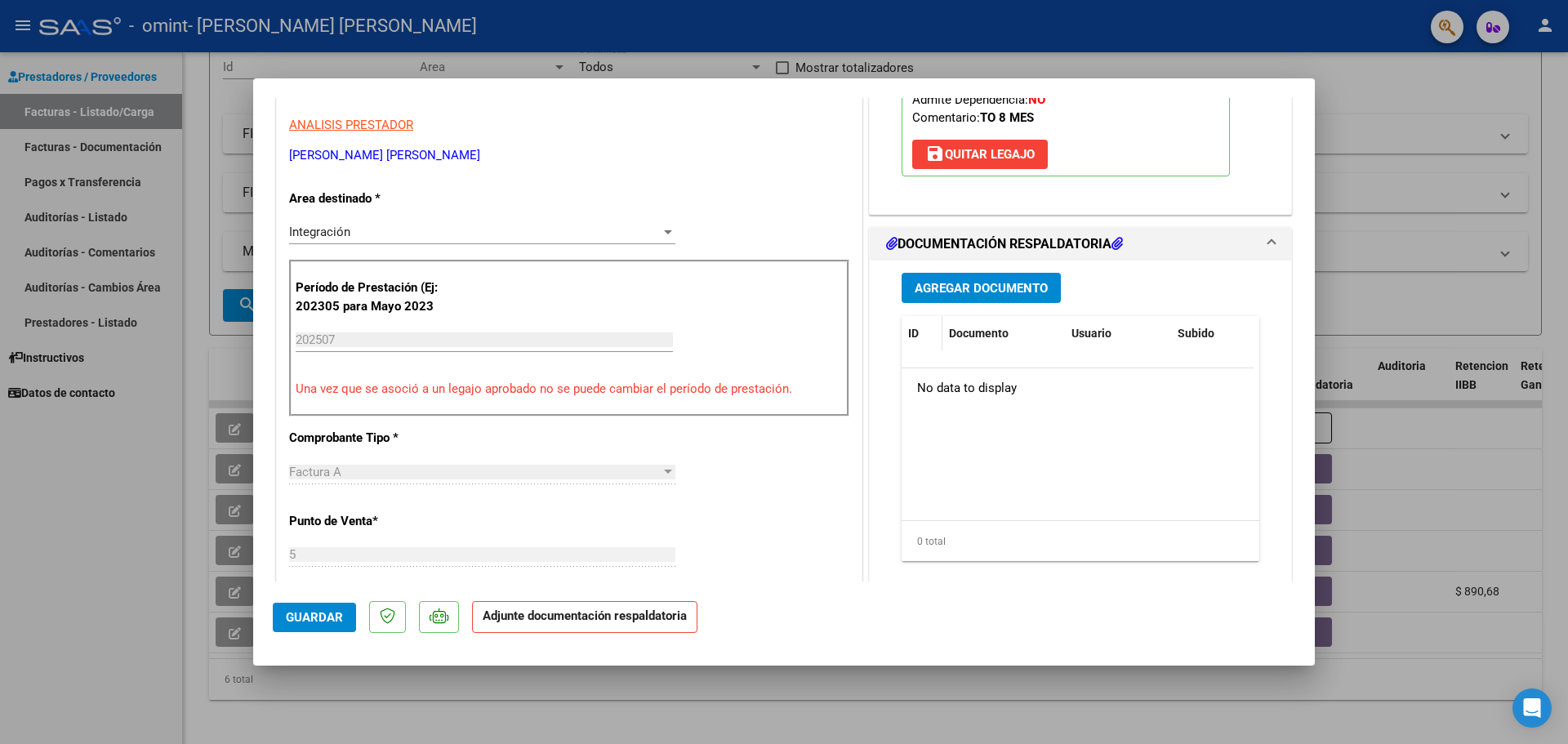
scroll to position [0, 0]
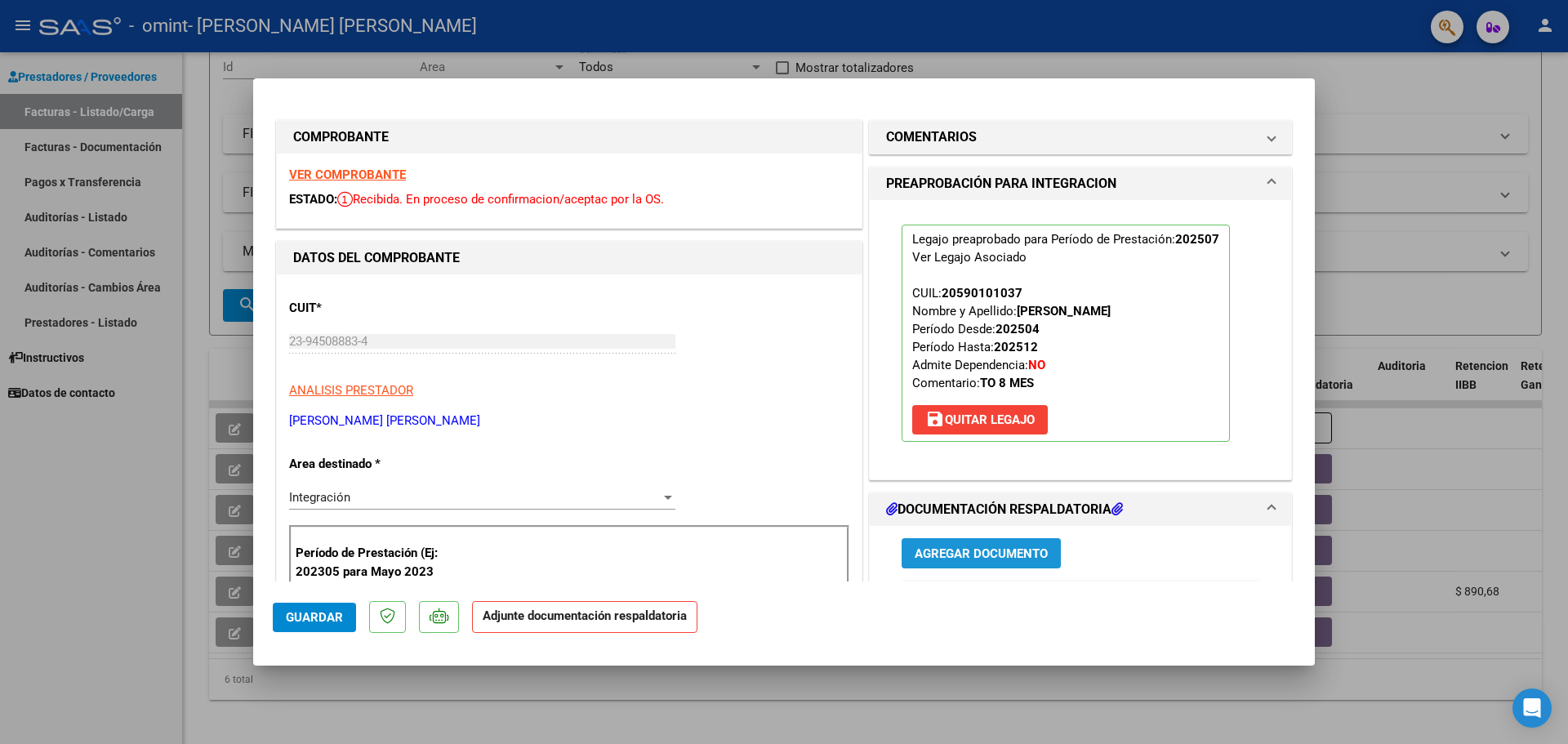
click at [963, 551] on span "Agregar Documento" at bounding box center [981, 553] width 133 height 15
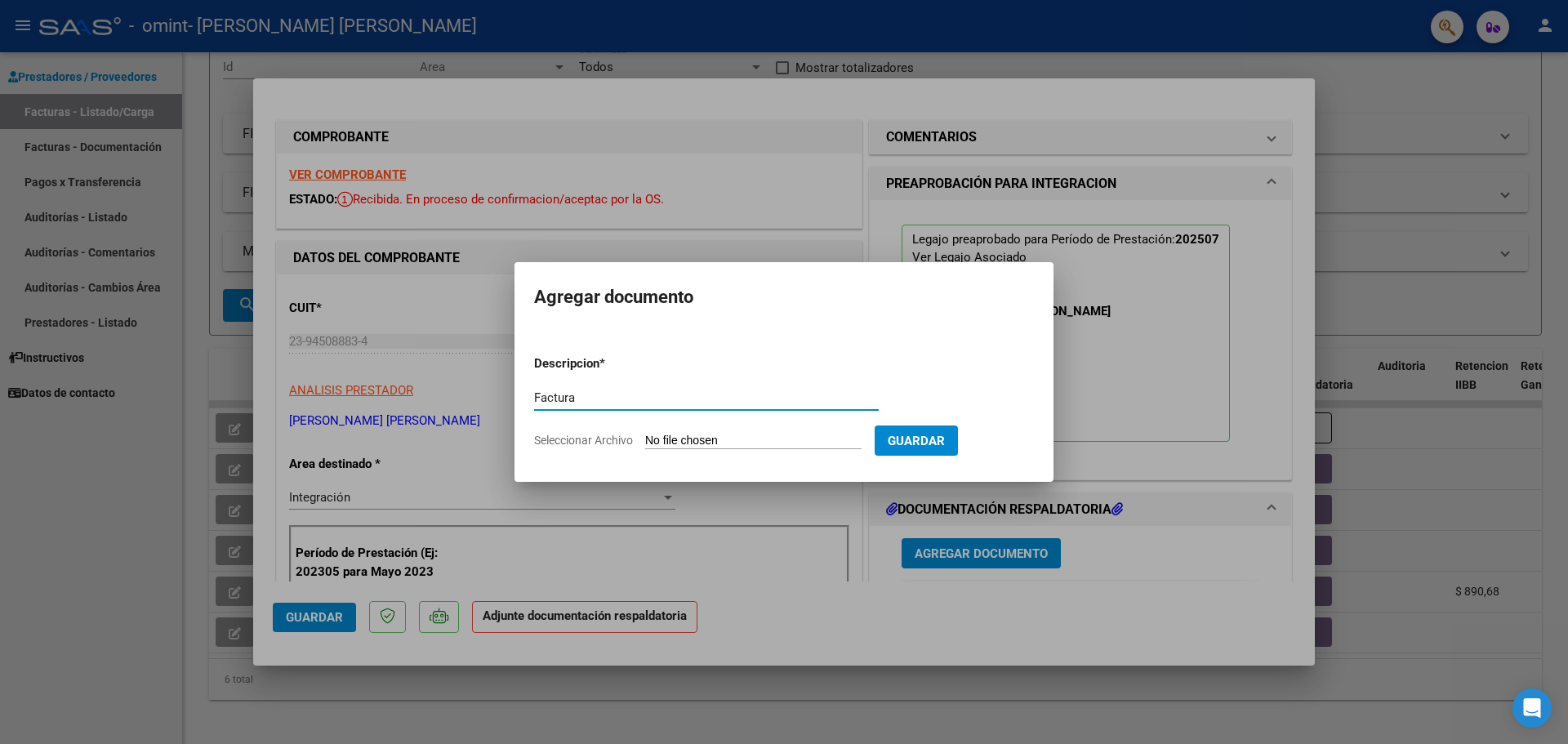
type input "Factura"
drag, startPoint x: 702, startPoint y: 426, endPoint x: 705, endPoint y: 443, distance: 17.3
click at [702, 433] on form "Descripcion * Factura Escriba aquí una descripcion Seleccionar Archivo Guardar" at bounding box center [784, 402] width 500 height 119
click at [705, 443] on input "Seleccionar Archivo" at bounding box center [754, 441] width 217 height 15
type input "C:\fakepath\23945088834_001_00005_00000184.pdf"
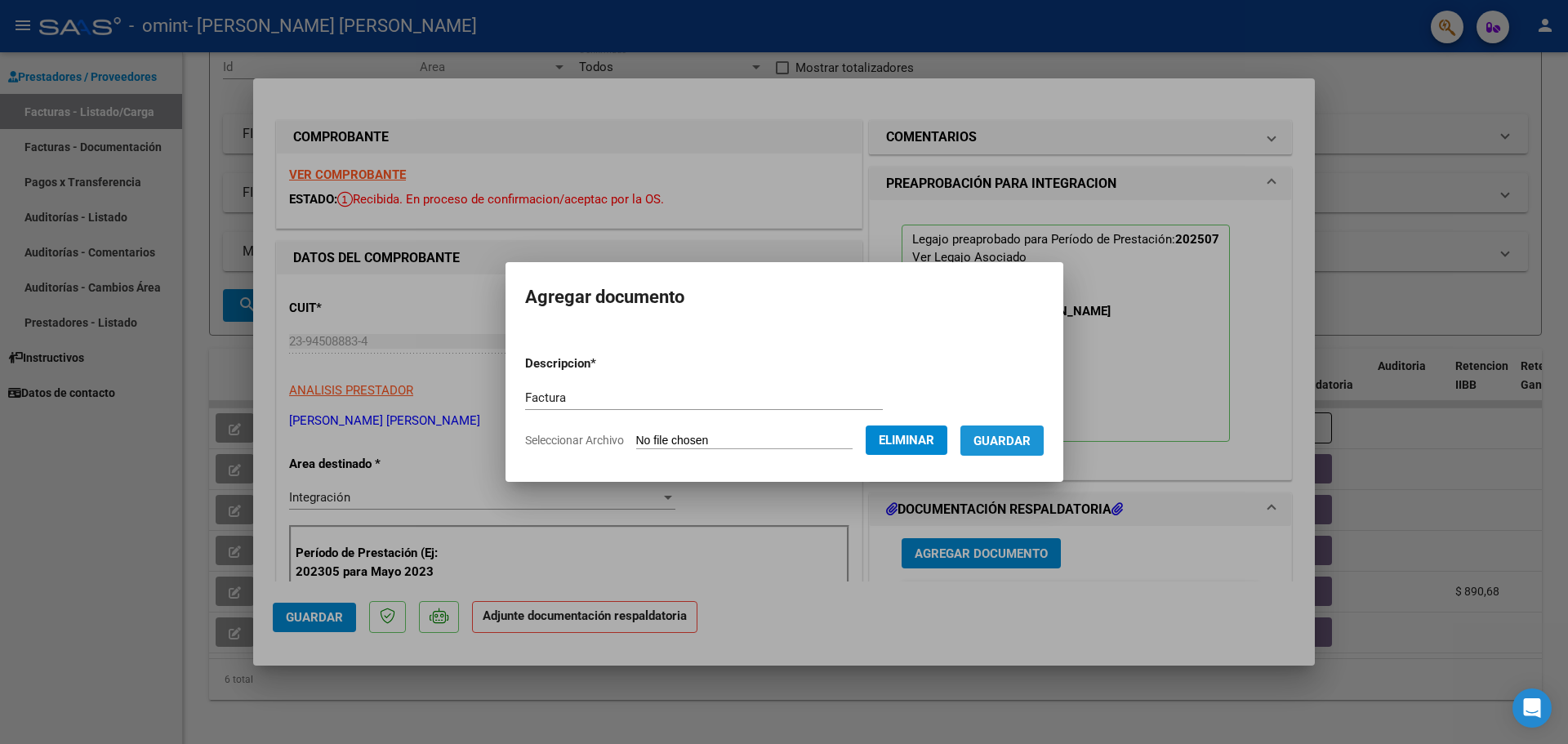
click at [1014, 437] on span "Guardar" at bounding box center [1001, 440] width 57 height 15
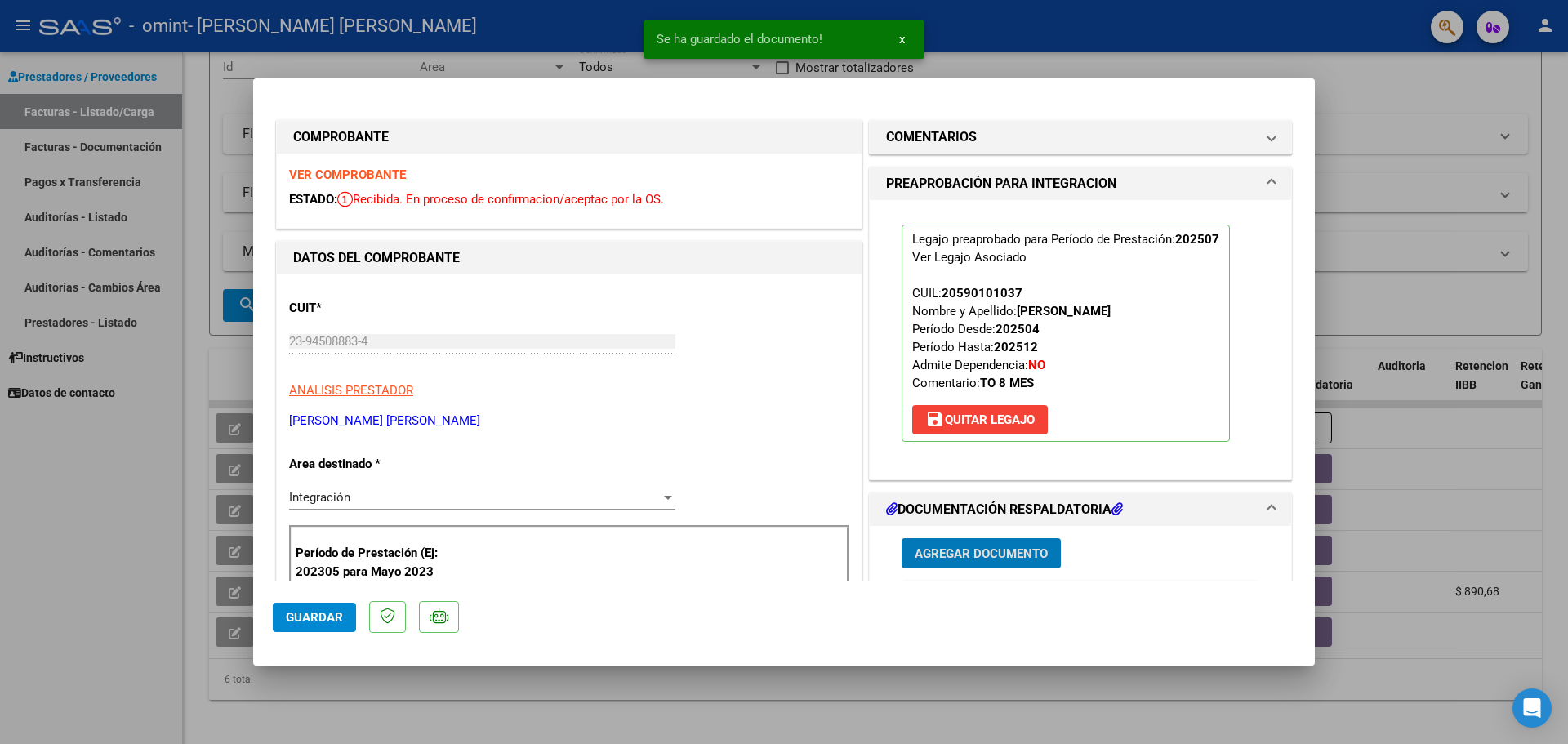
scroll to position [327, 0]
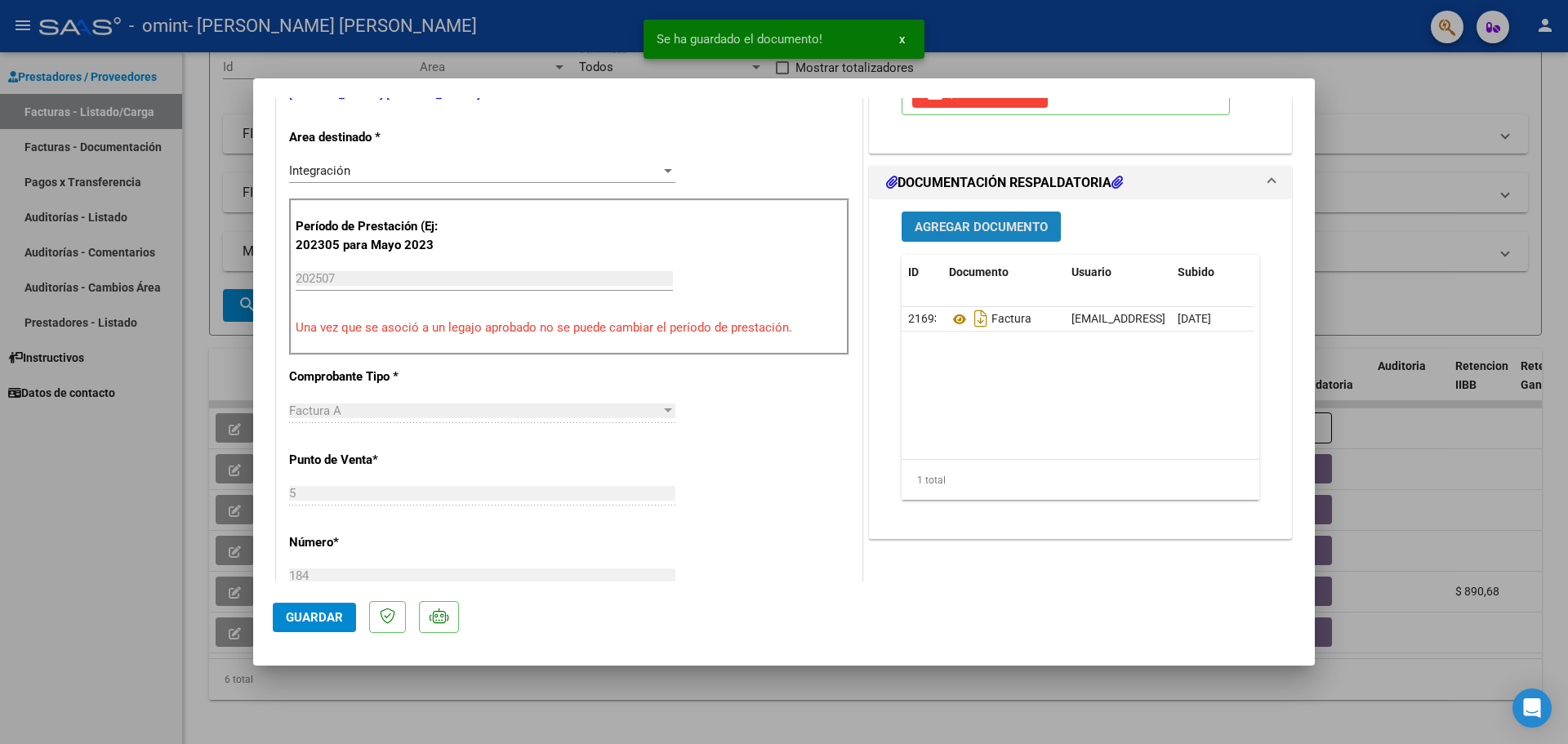
click at [969, 223] on span "Agregar Documento" at bounding box center [981, 226] width 133 height 15
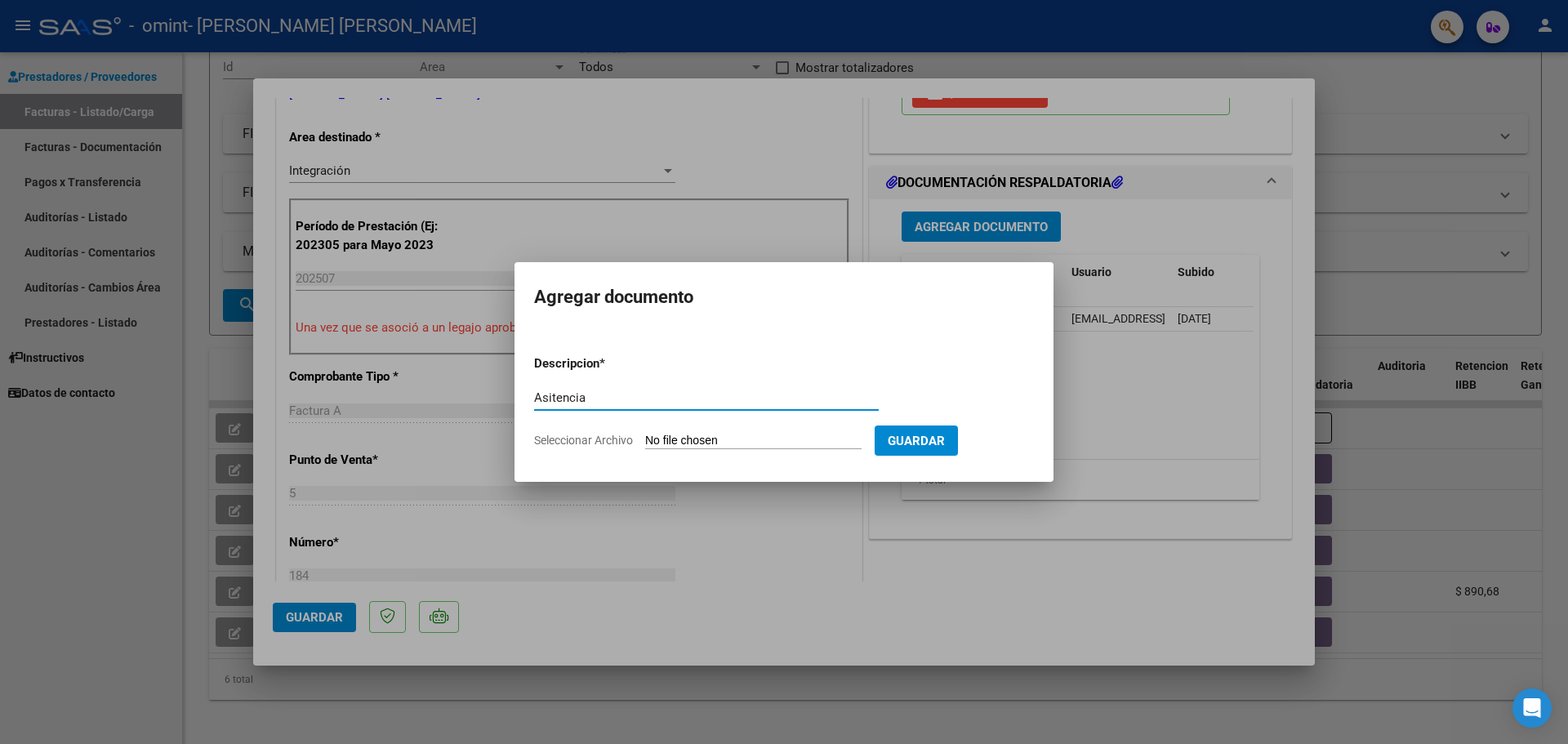
type input "Asitencia"
click at [729, 441] on input "Seleccionar Archivo" at bounding box center [754, 441] width 217 height 15
type input "C:\fakepath\[PERSON_NAME].pdf"
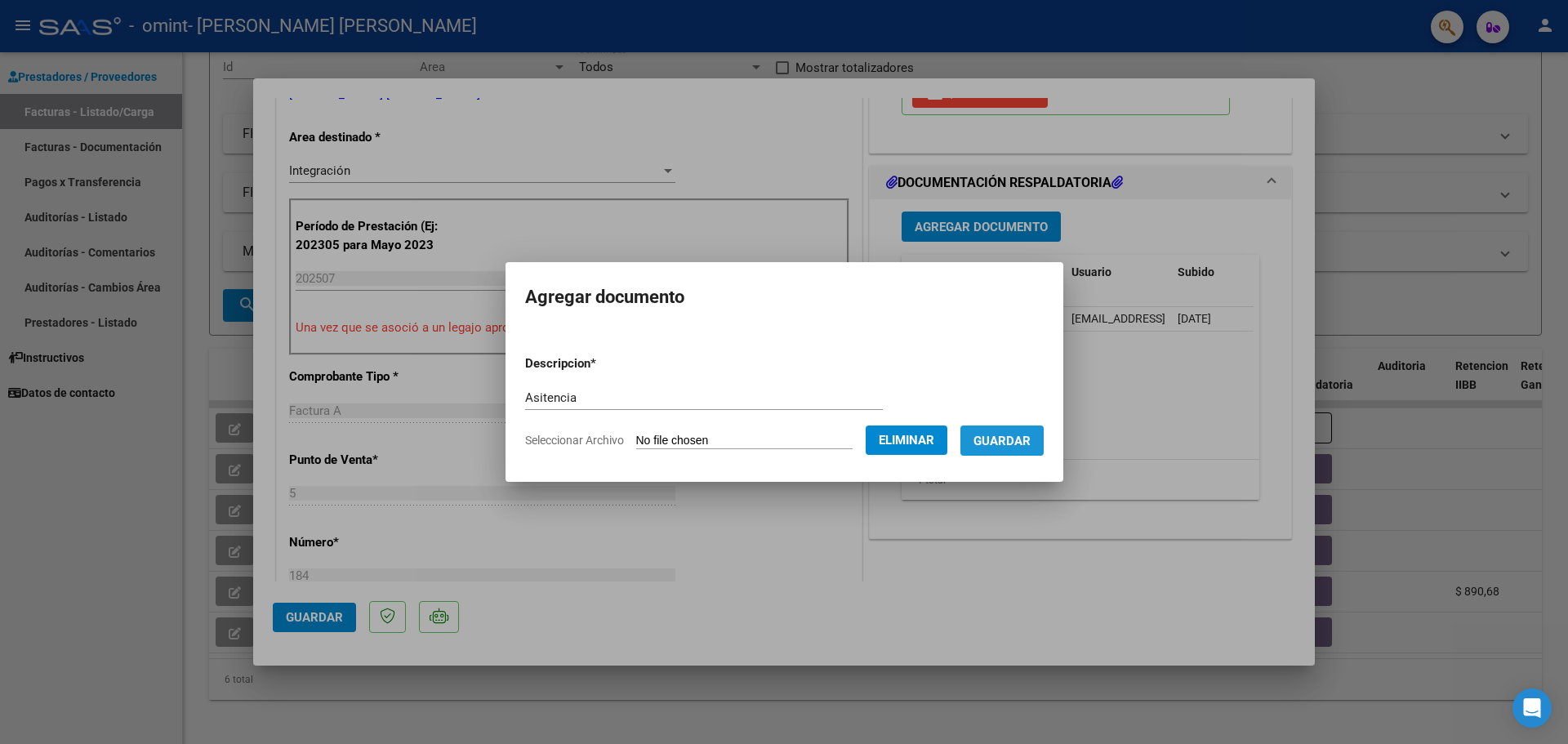
click at [1010, 439] on span "Guardar" at bounding box center [1001, 440] width 57 height 15
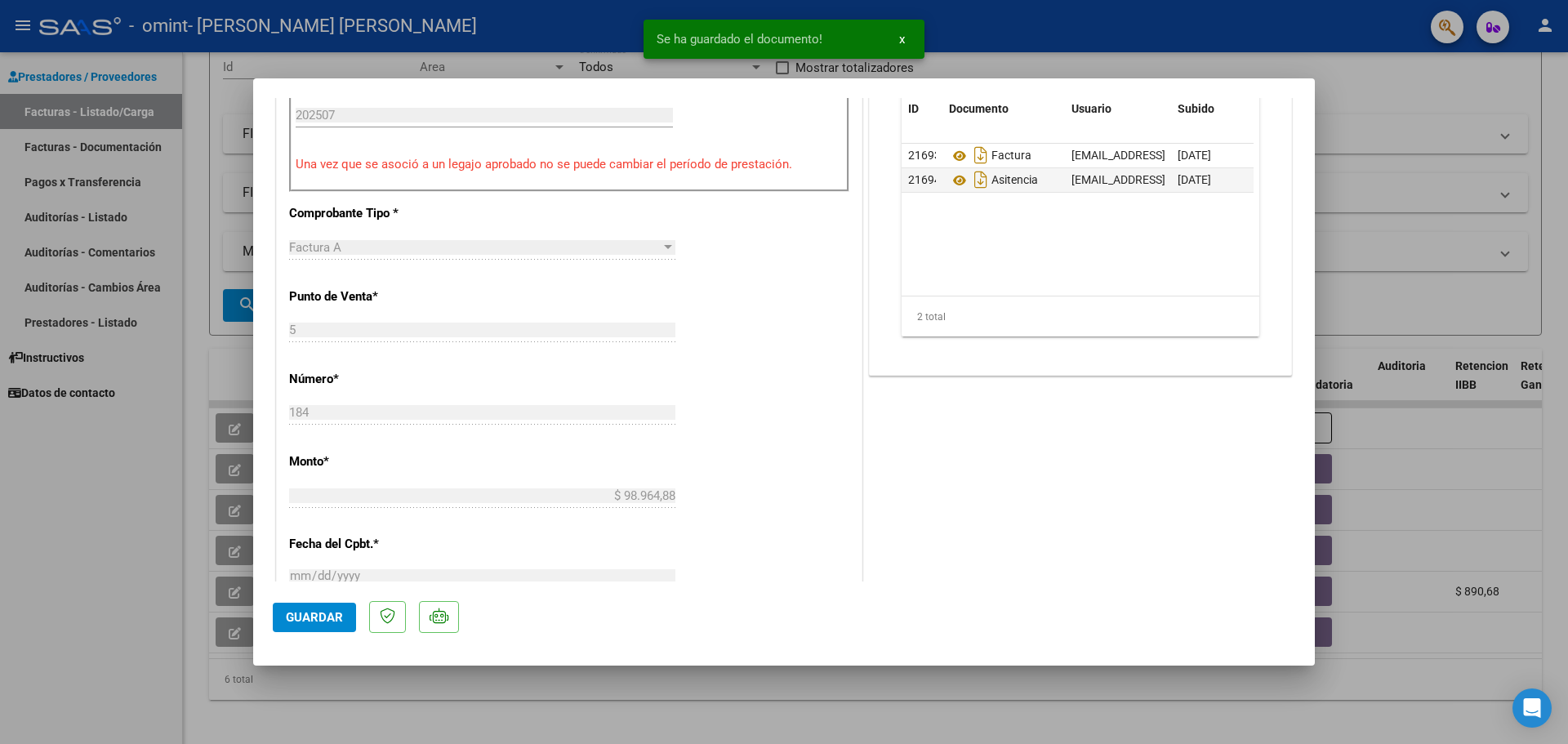
scroll to position [0, 0]
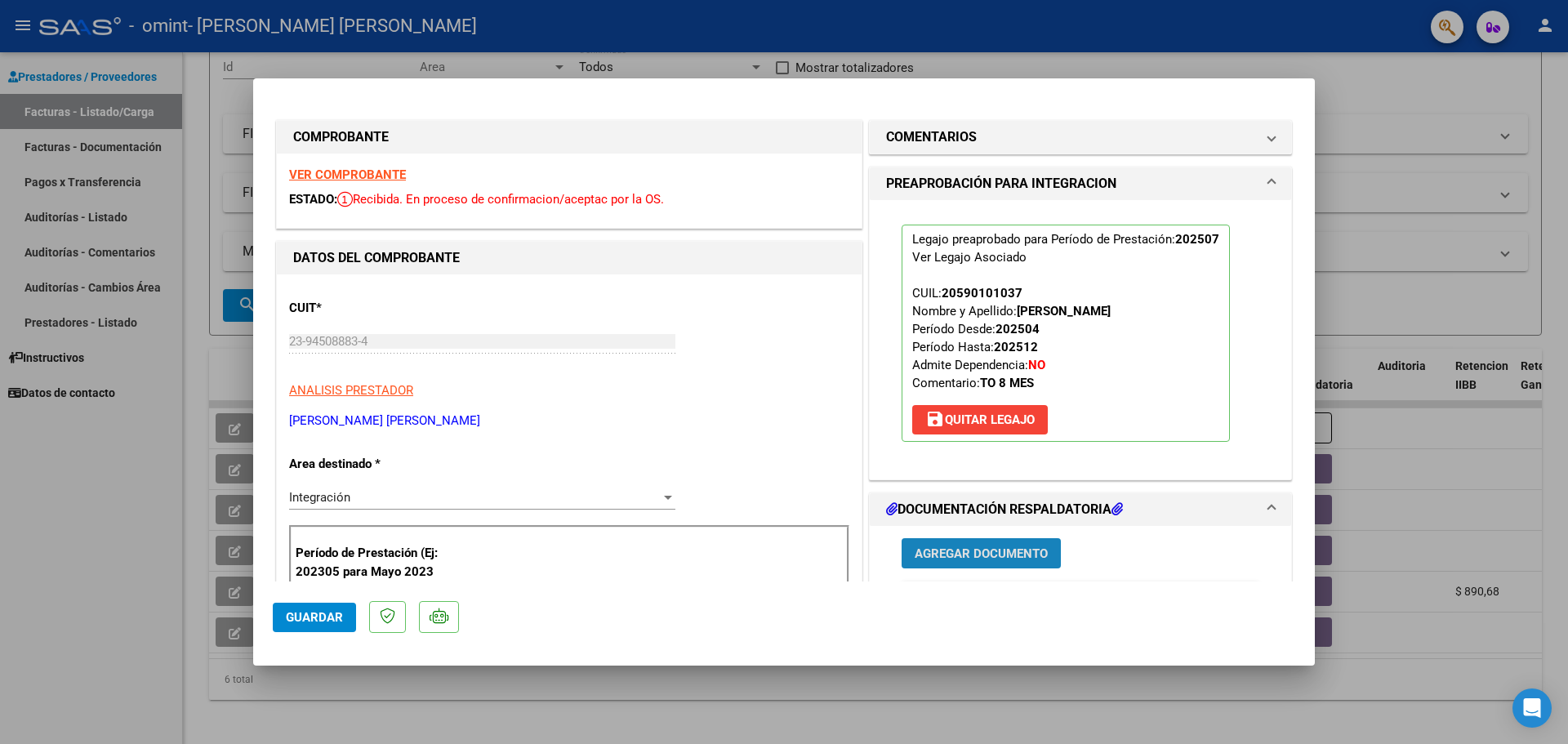
click at [962, 551] on span "Agregar Documento" at bounding box center [981, 553] width 133 height 15
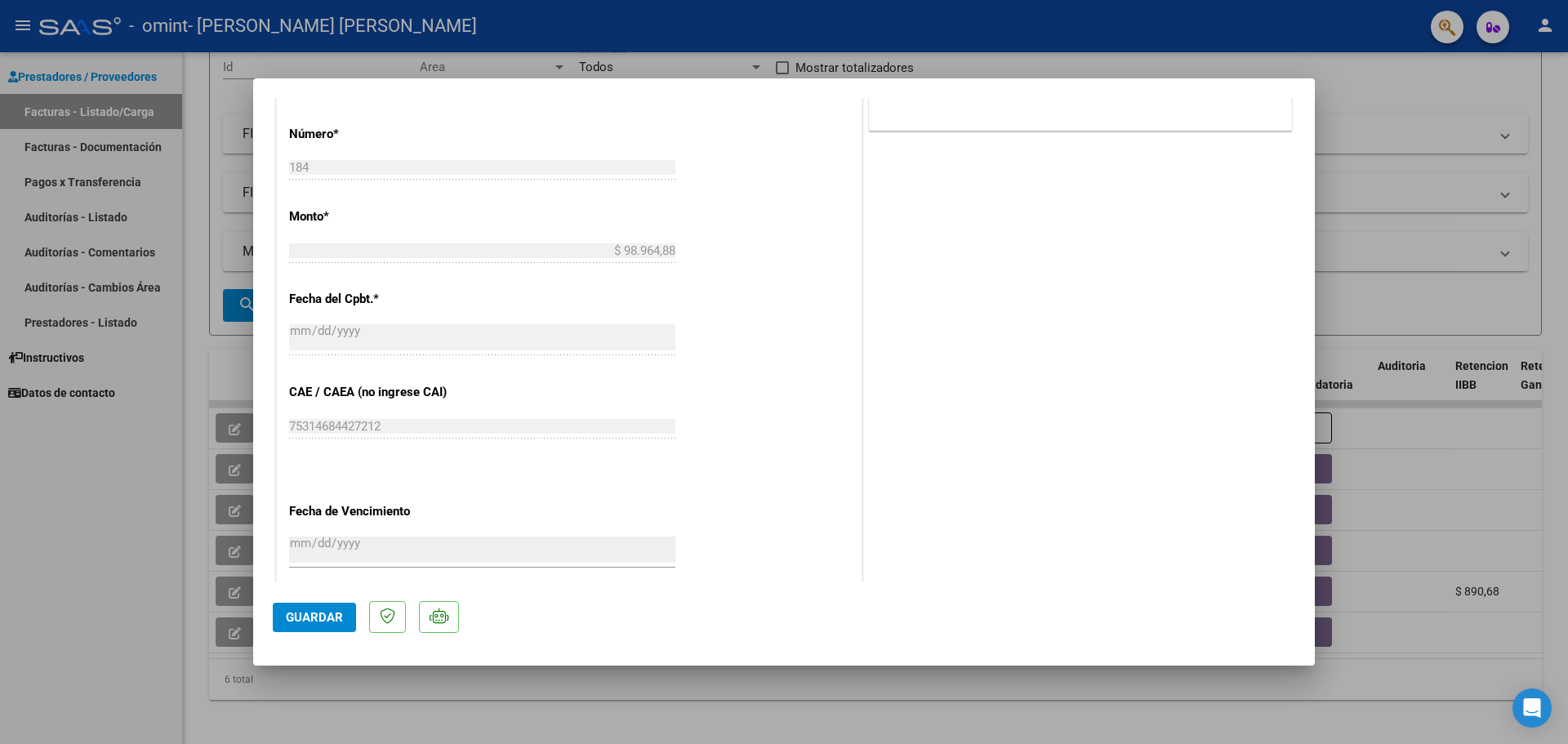
scroll to position [919, 0]
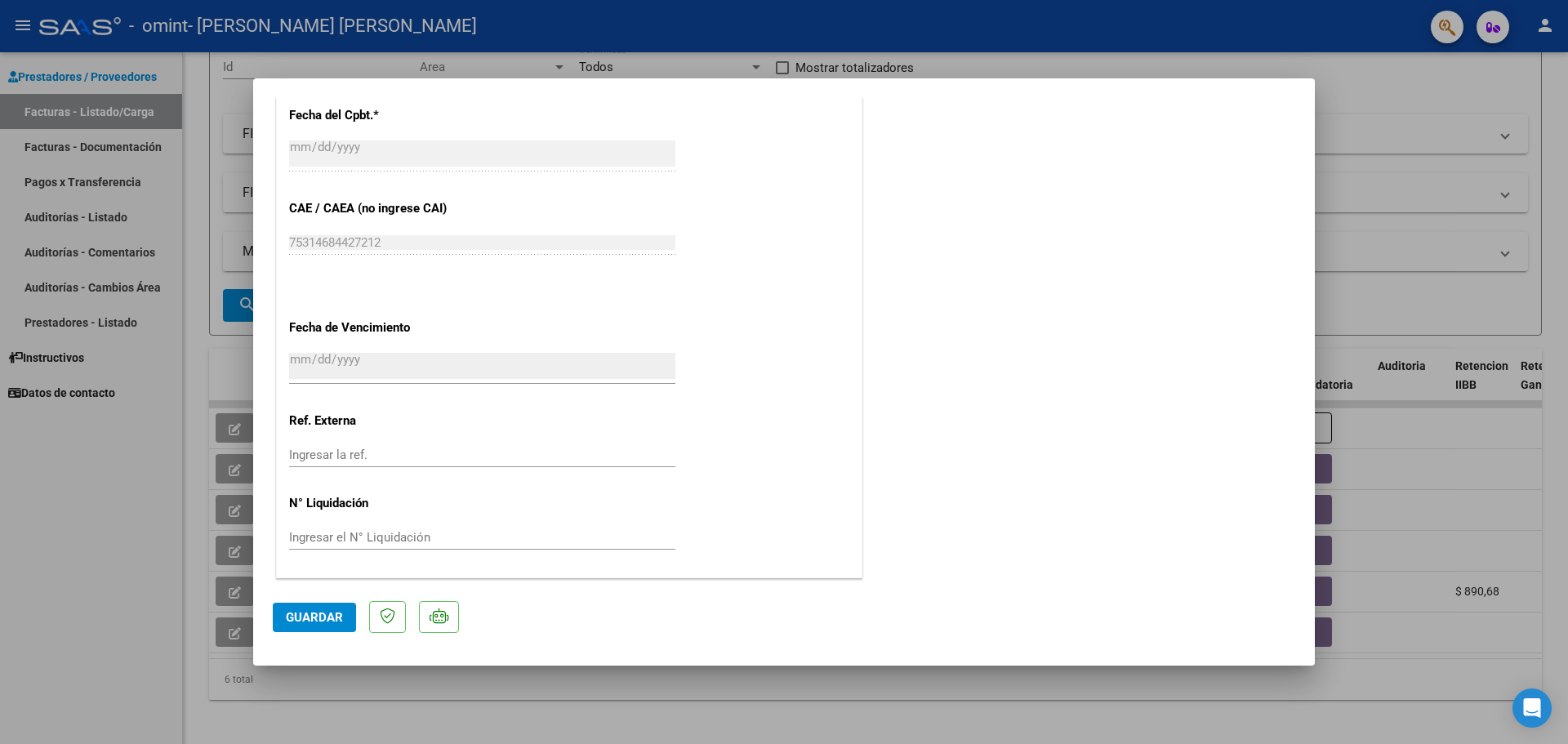
click at [326, 618] on span "Guardar" at bounding box center [313, 617] width 57 height 15
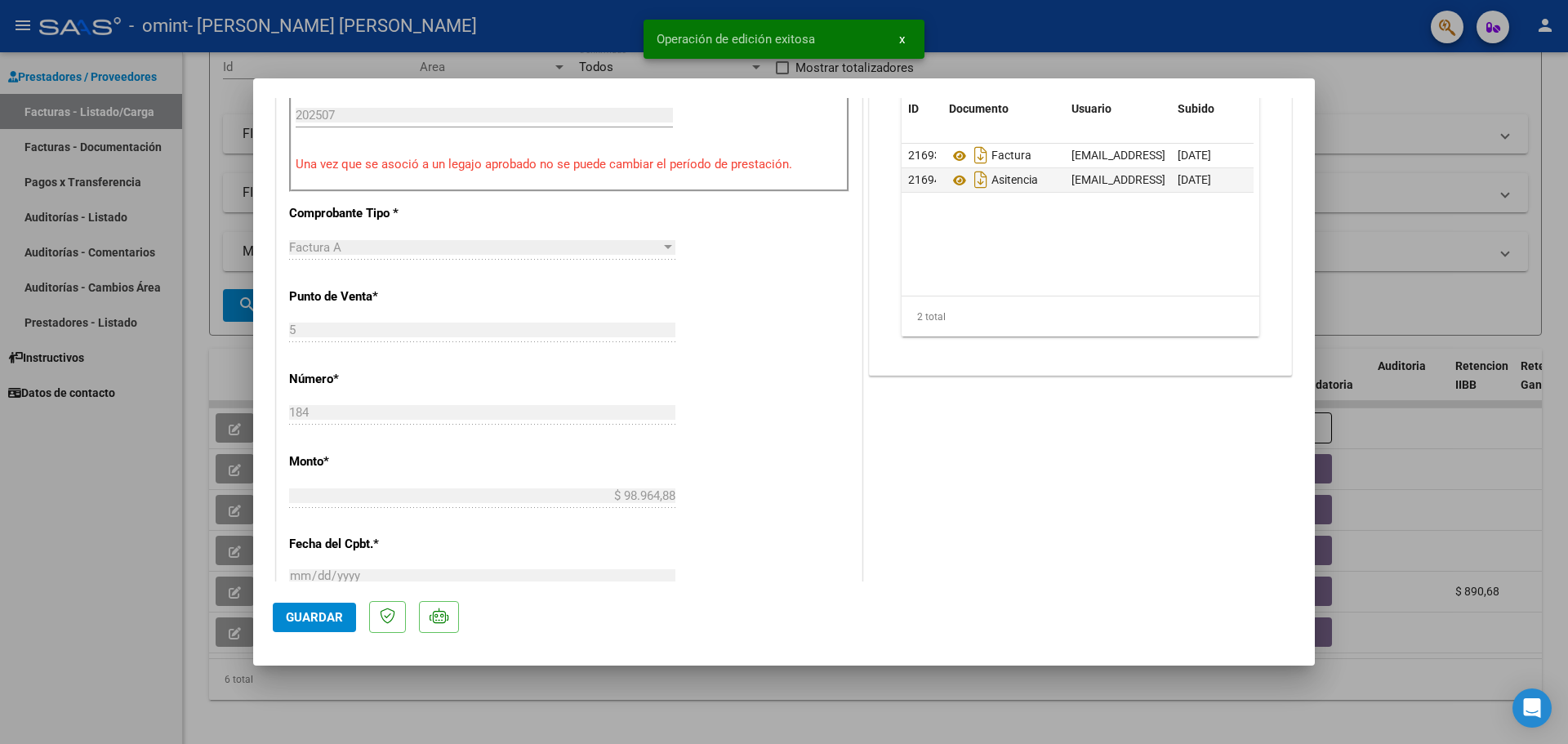
scroll to position [0, 0]
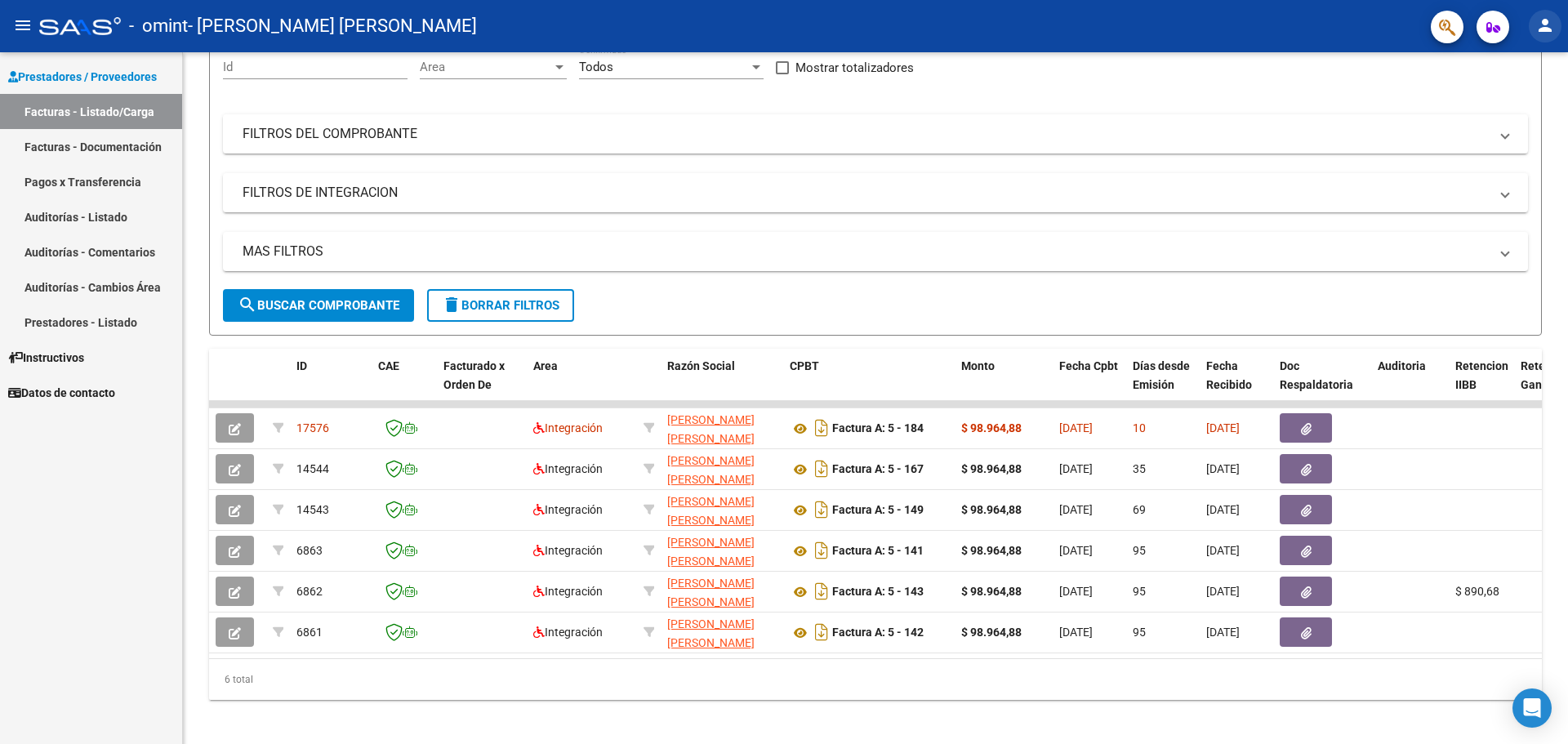
click at [1551, 22] on mat-icon "person" at bounding box center [1545, 25] width 19 height 19
click at [1498, 104] on button "exit_to_app Salir" at bounding box center [1511, 107] width 100 height 40
